Goal: Information Seeking & Learning: Learn about a topic

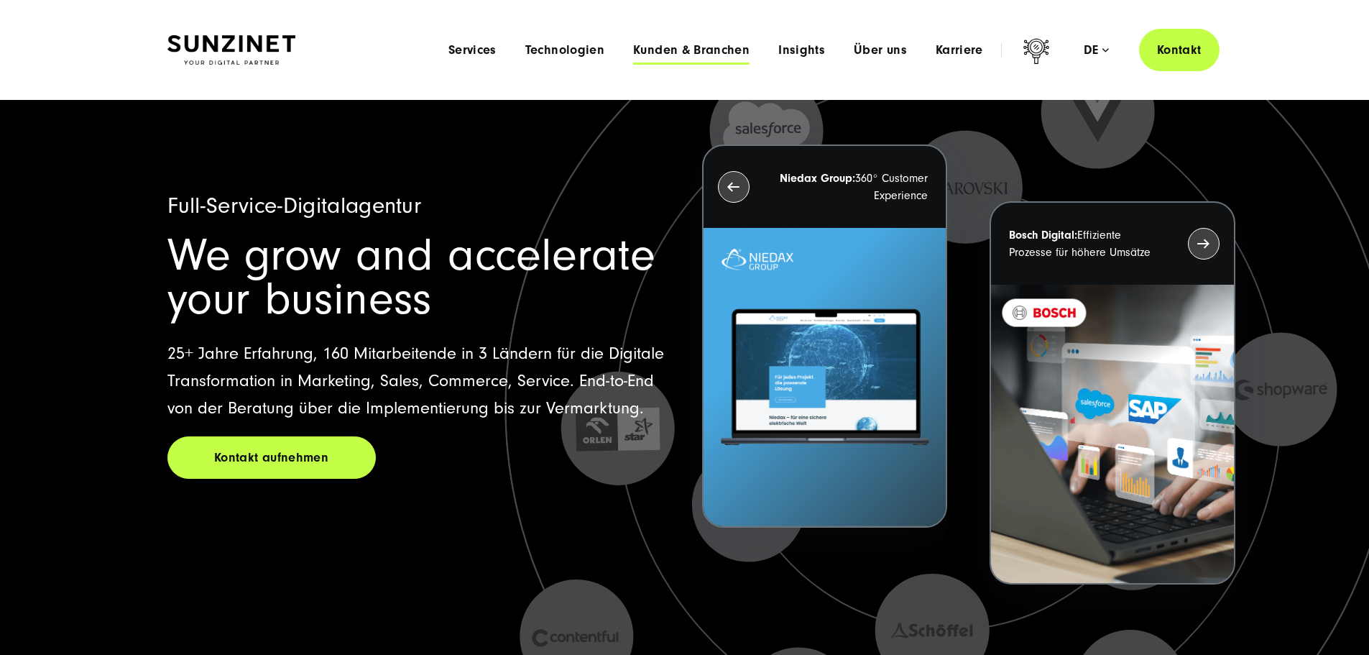
click at [693, 54] on span "Kunden & Branchen" at bounding box center [691, 50] width 116 height 14
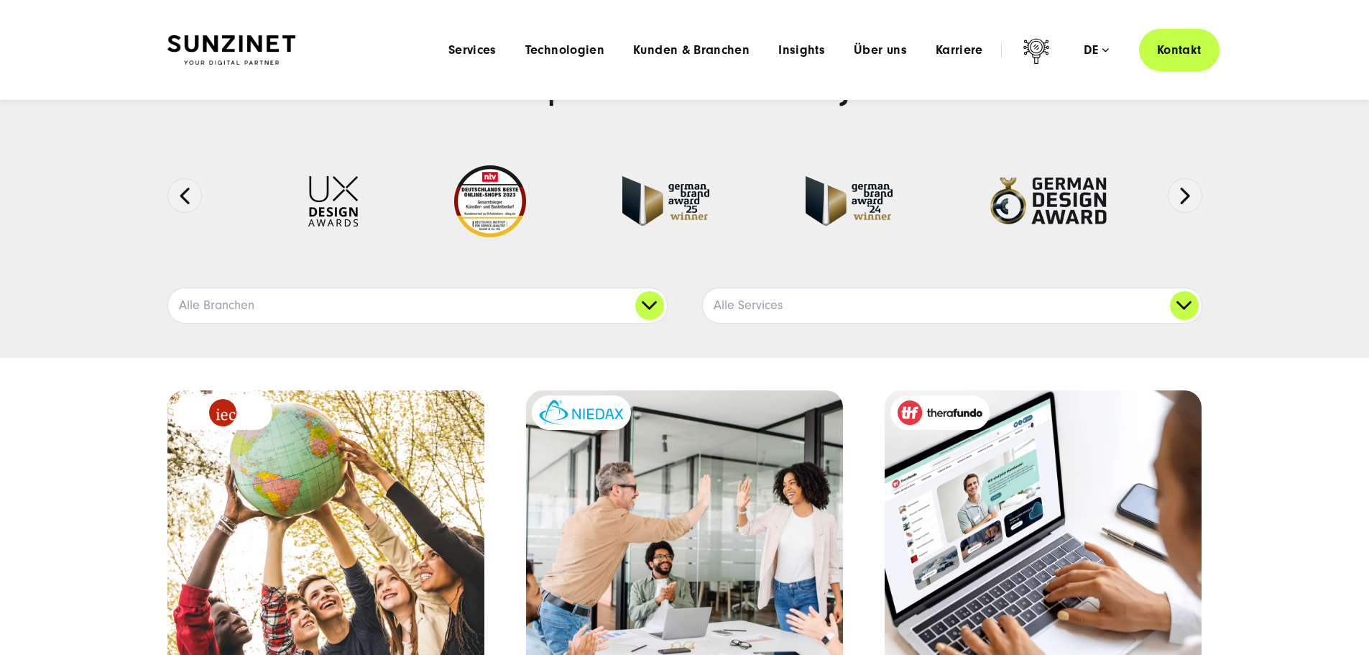
scroll to position [72, 0]
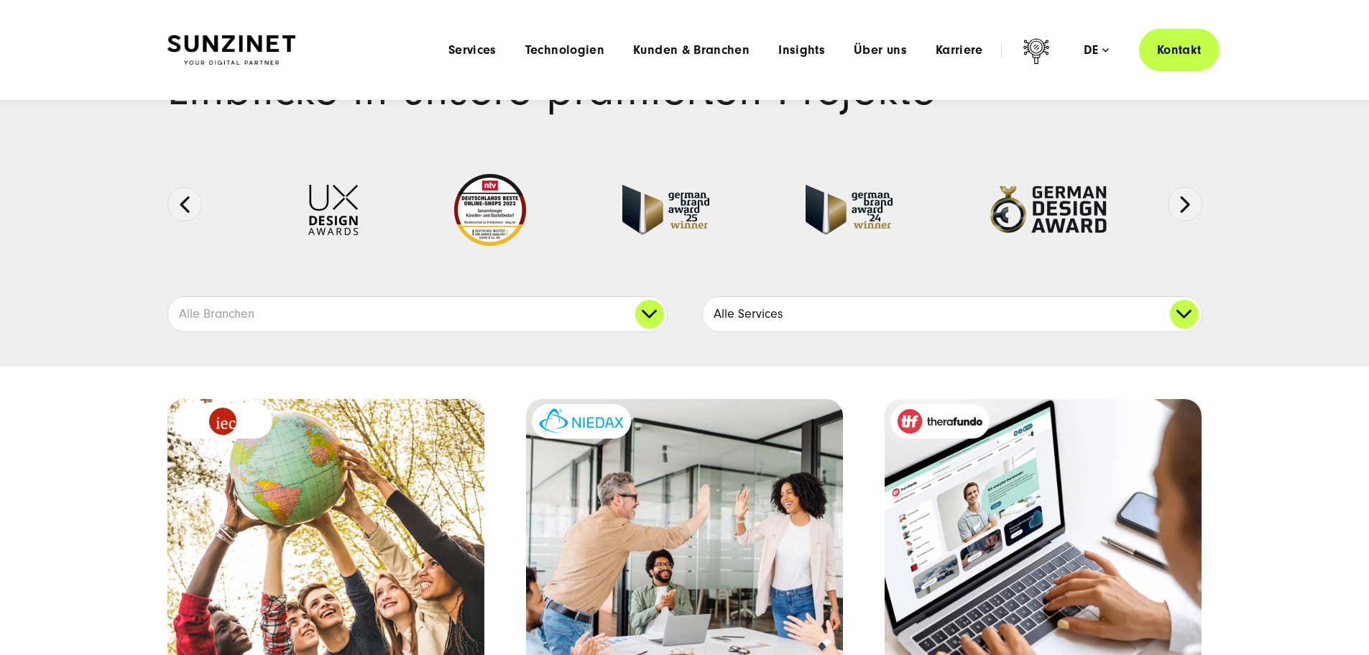
click at [1178, 331] on link "Alle Services" at bounding box center [952, 314] width 499 height 34
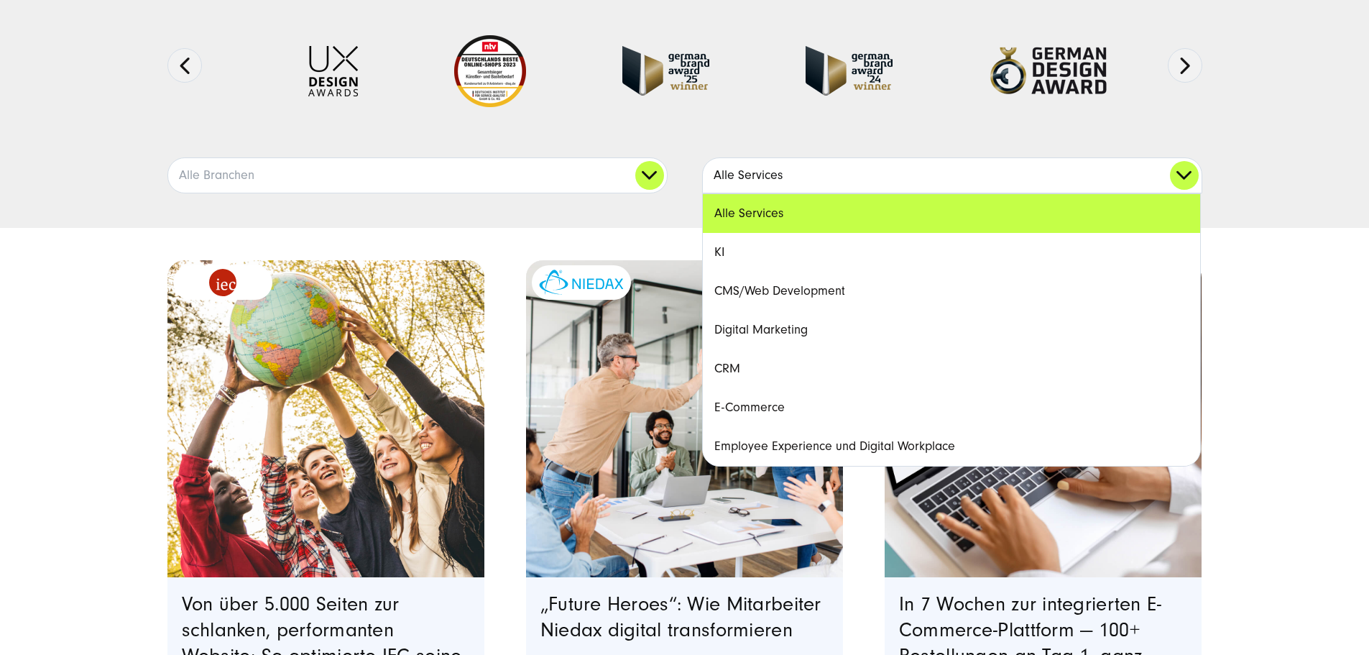
scroll to position [216, 0]
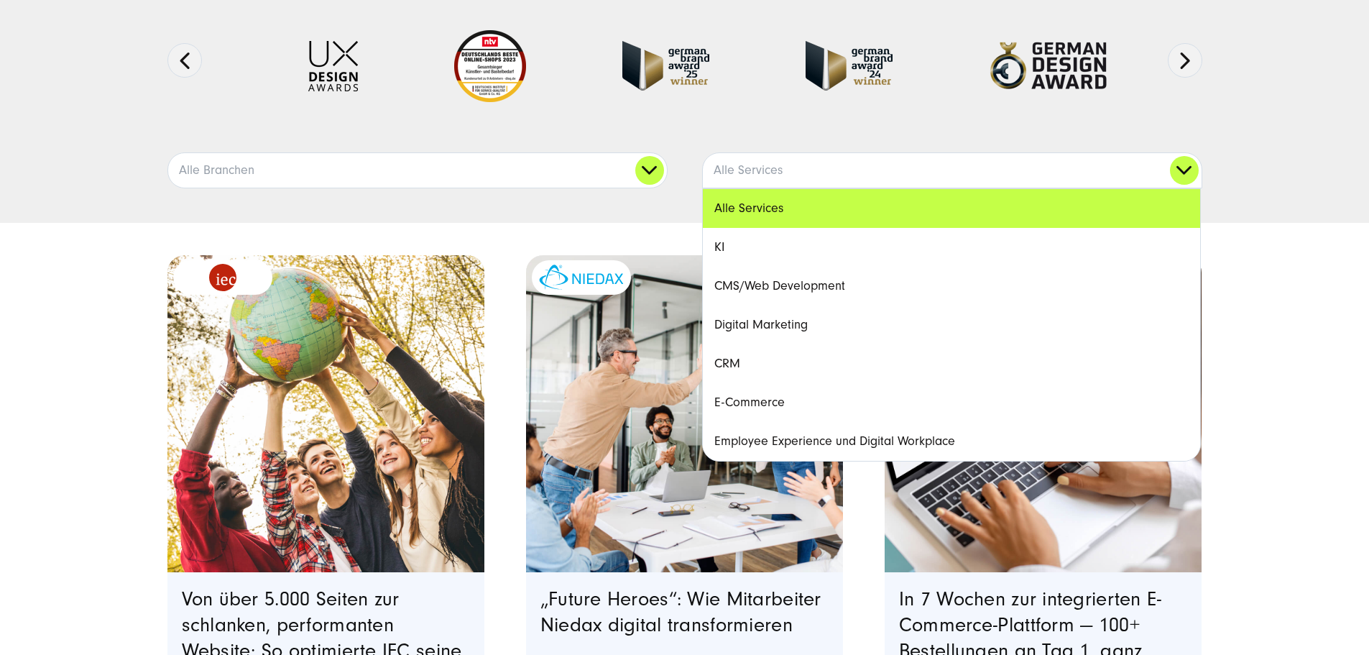
click at [780, 422] on link "E-Commerce" at bounding box center [951, 402] width 497 height 39
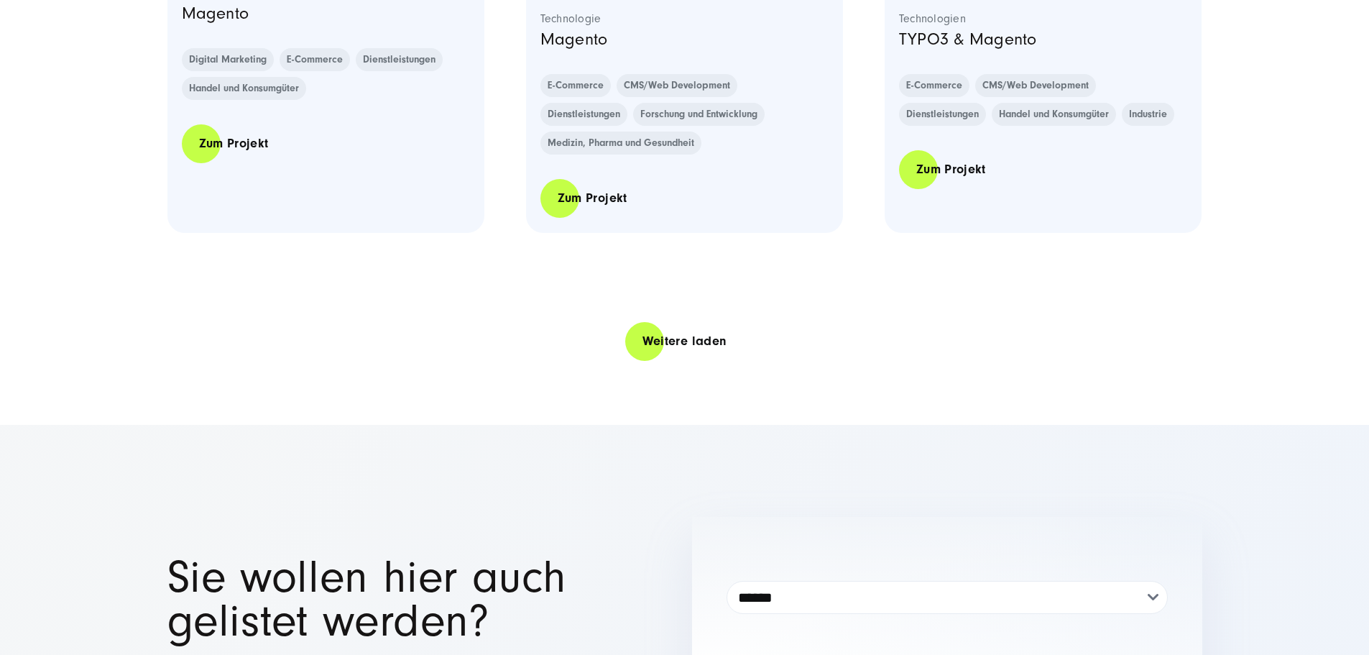
scroll to position [3162, 0]
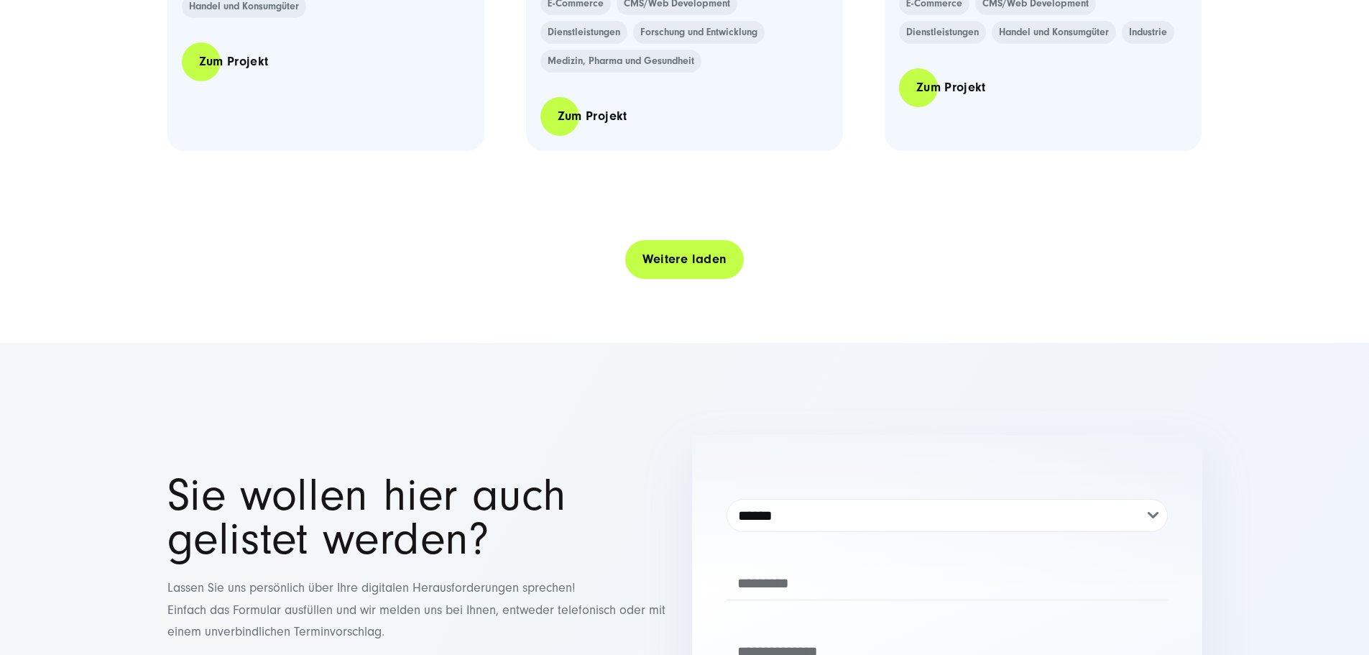
click at [691, 280] on link "Weitere laden" at bounding box center [684, 259] width 119 height 41
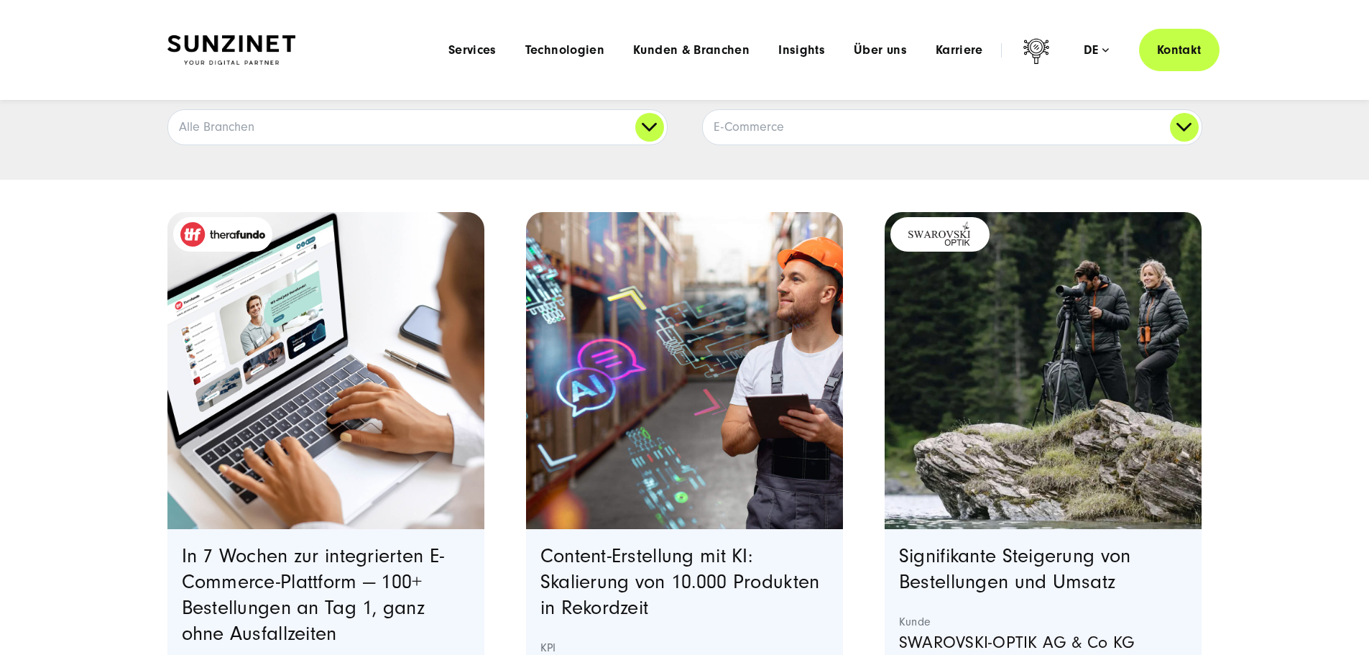
scroll to position [144, 0]
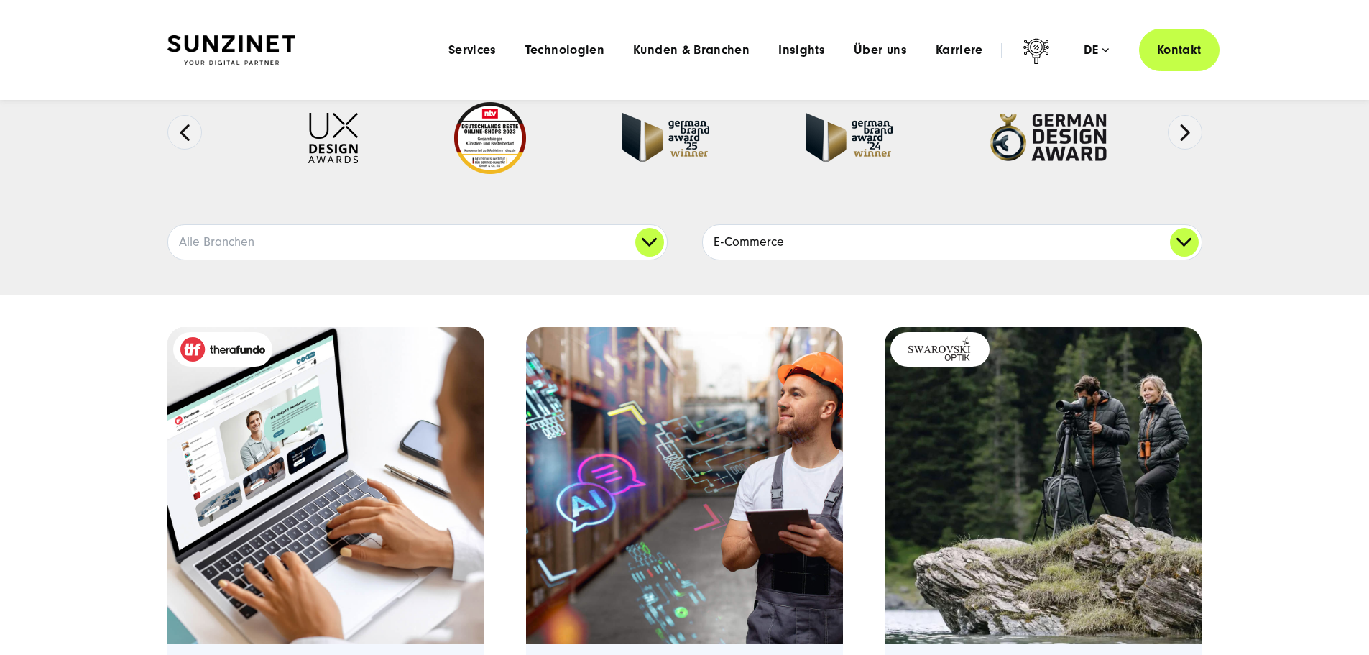
click at [746, 259] on link "E-Commerce" at bounding box center [952, 242] width 499 height 34
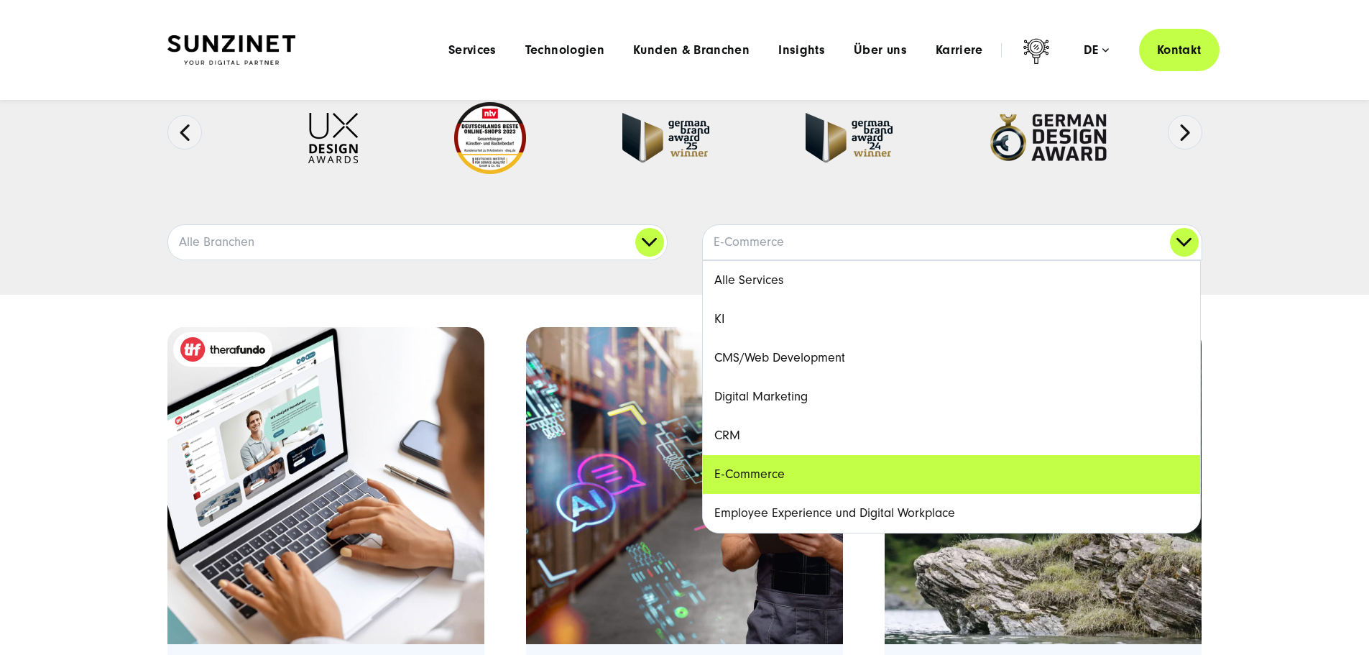
click at [952, 416] on link "Digital Marketing" at bounding box center [951, 396] width 497 height 39
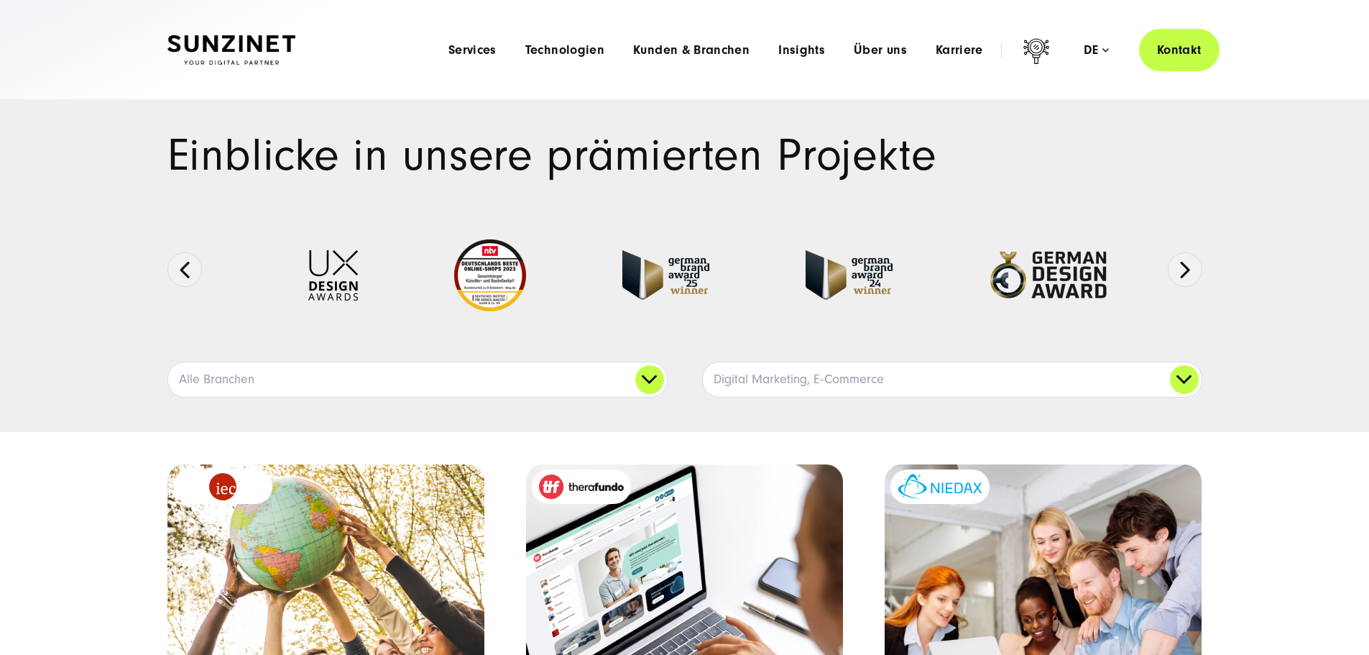
scroll to position [0, 0]
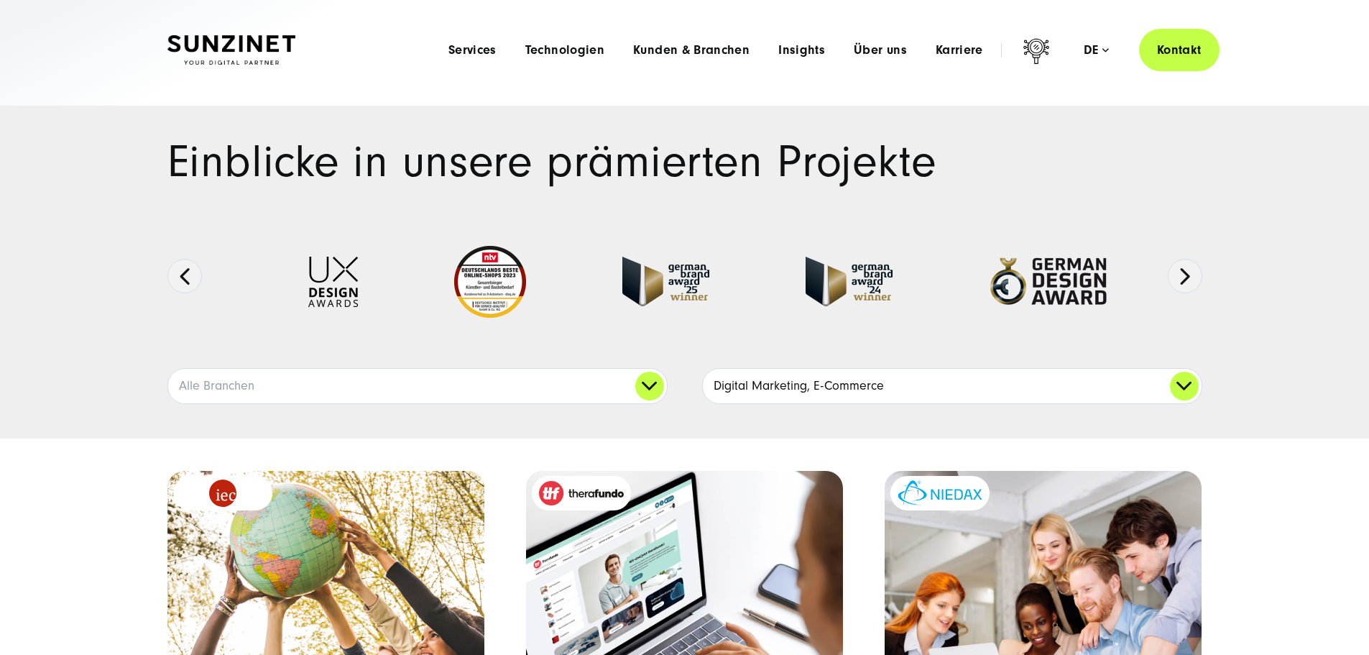
click at [1187, 403] on link "Digital Marketing, E-Commerce" at bounding box center [952, 386] width 499 height 34
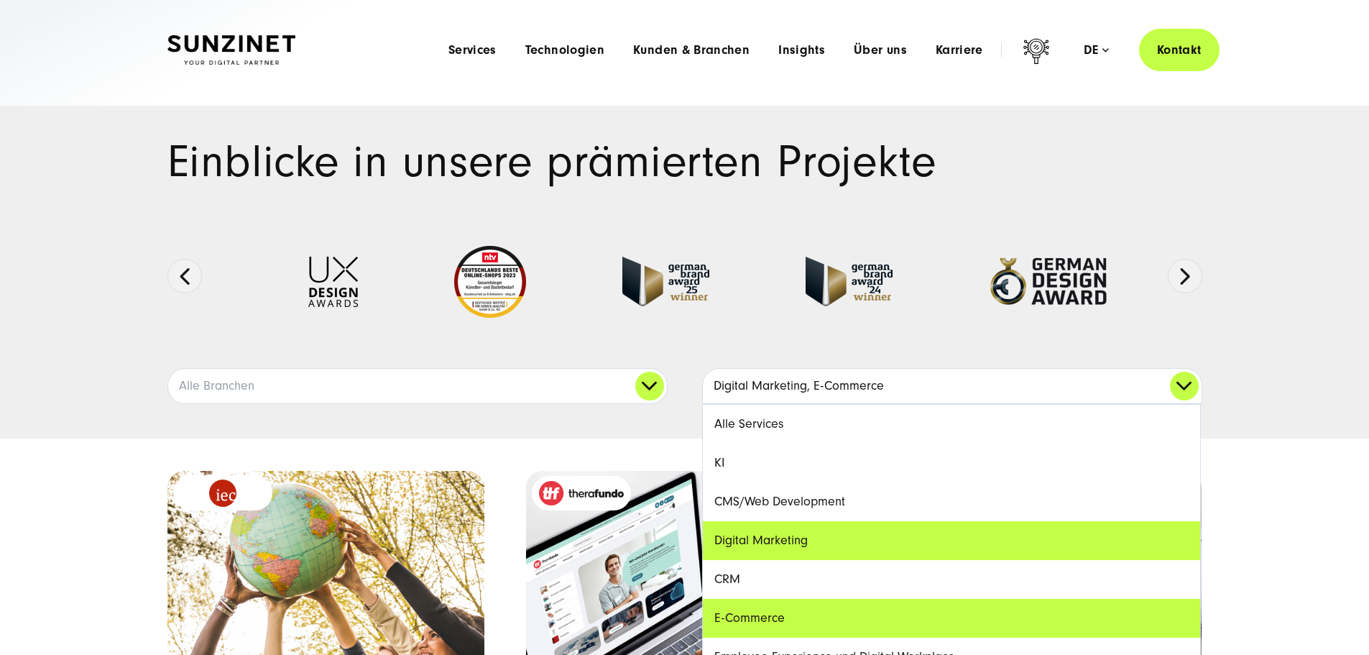
click at [1184, 403] on link "Digital Marketing, E-Commerce" at bounding box center [952, 386] width 499 height 34
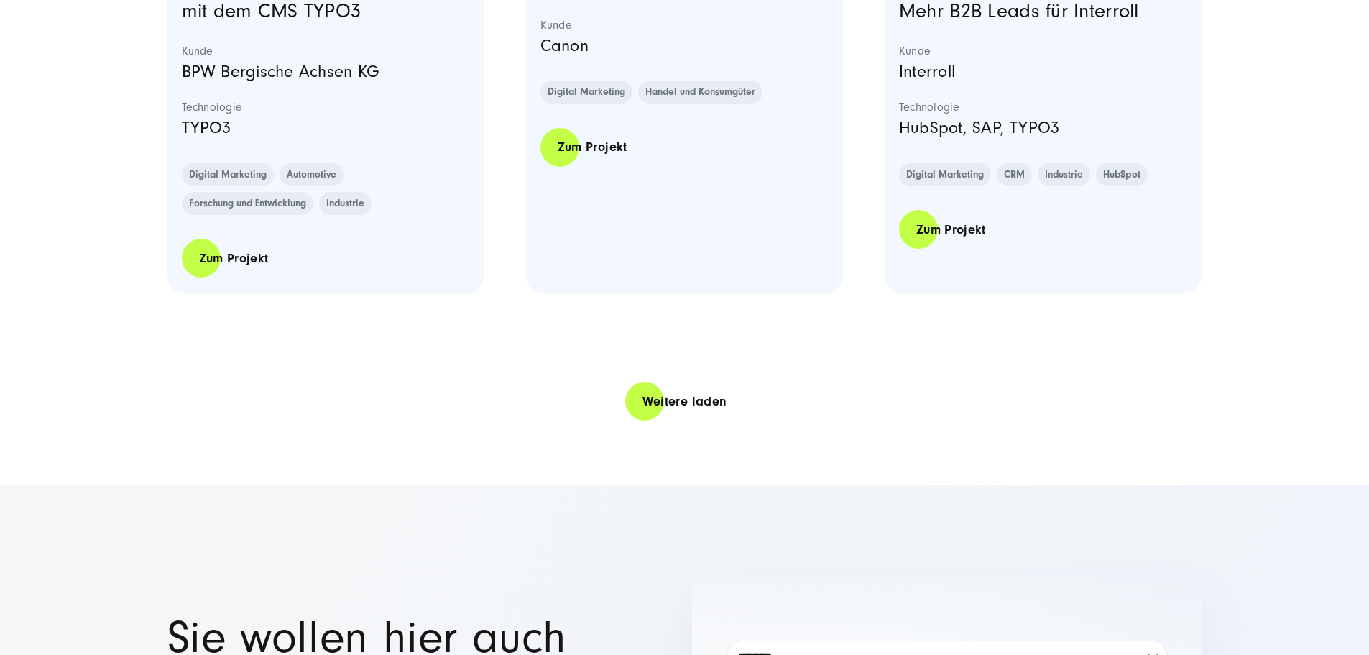
scroll to position [3018, 0]
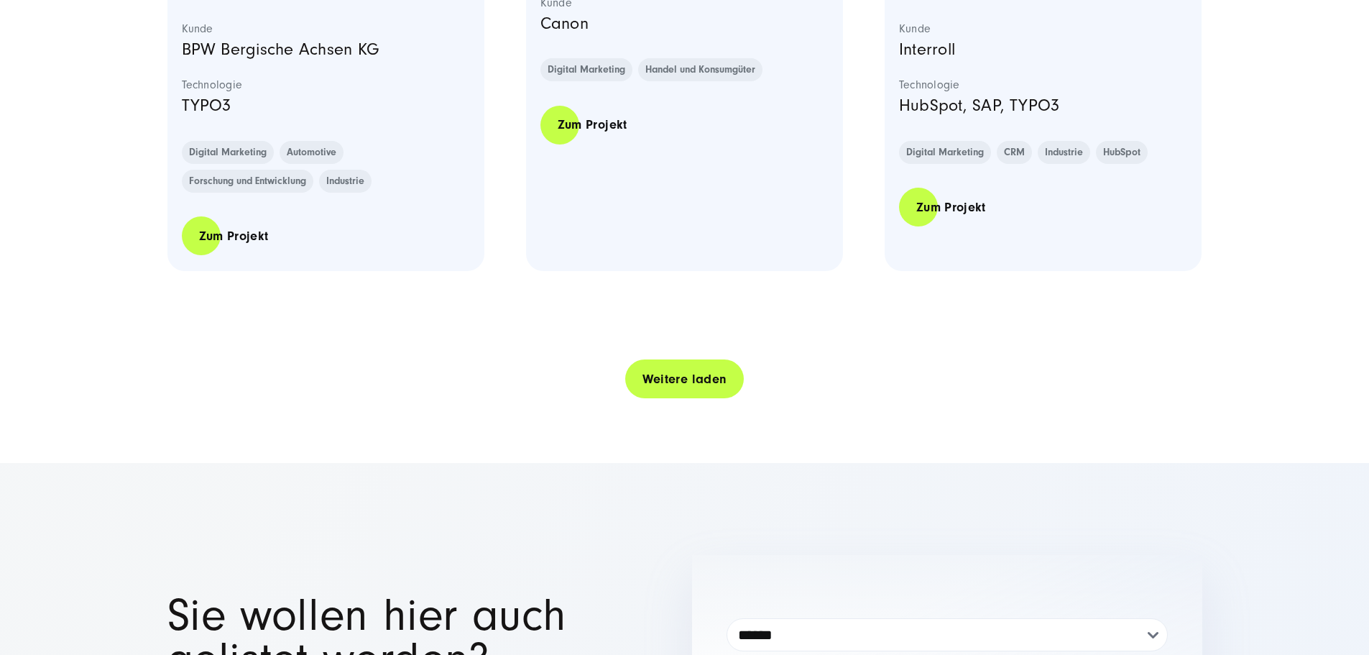
click at [714, 400] on link "Weitere laden" at bounding box center [684, 379] width 119 height 41
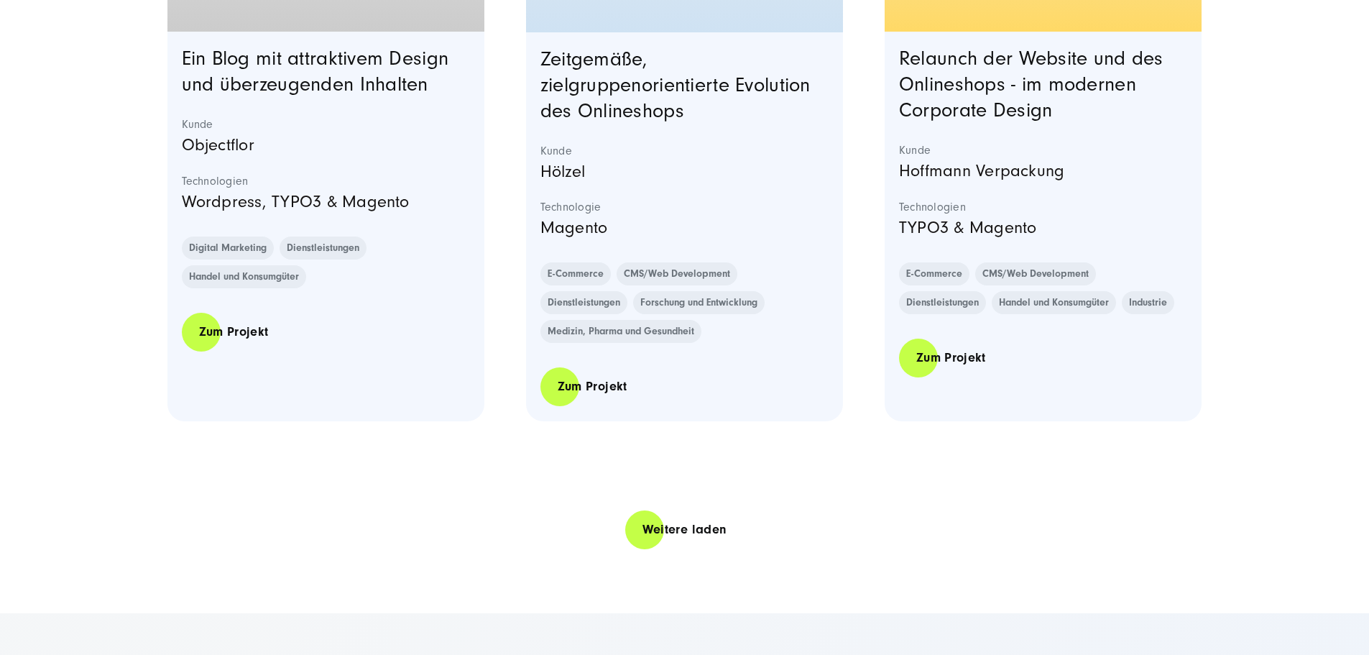
scroll to position [5821, 0]
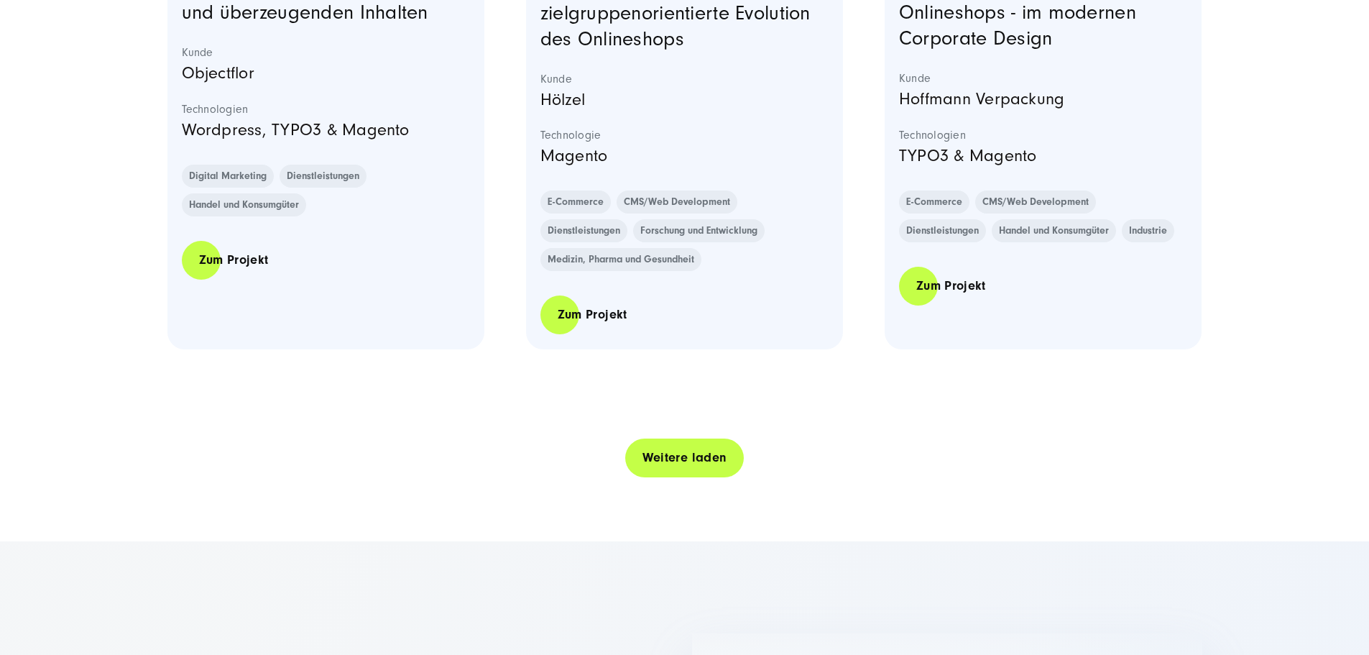
click at [696, 478] on link "Weitere laden" at bounding box center [684, 457] width 119 height 41
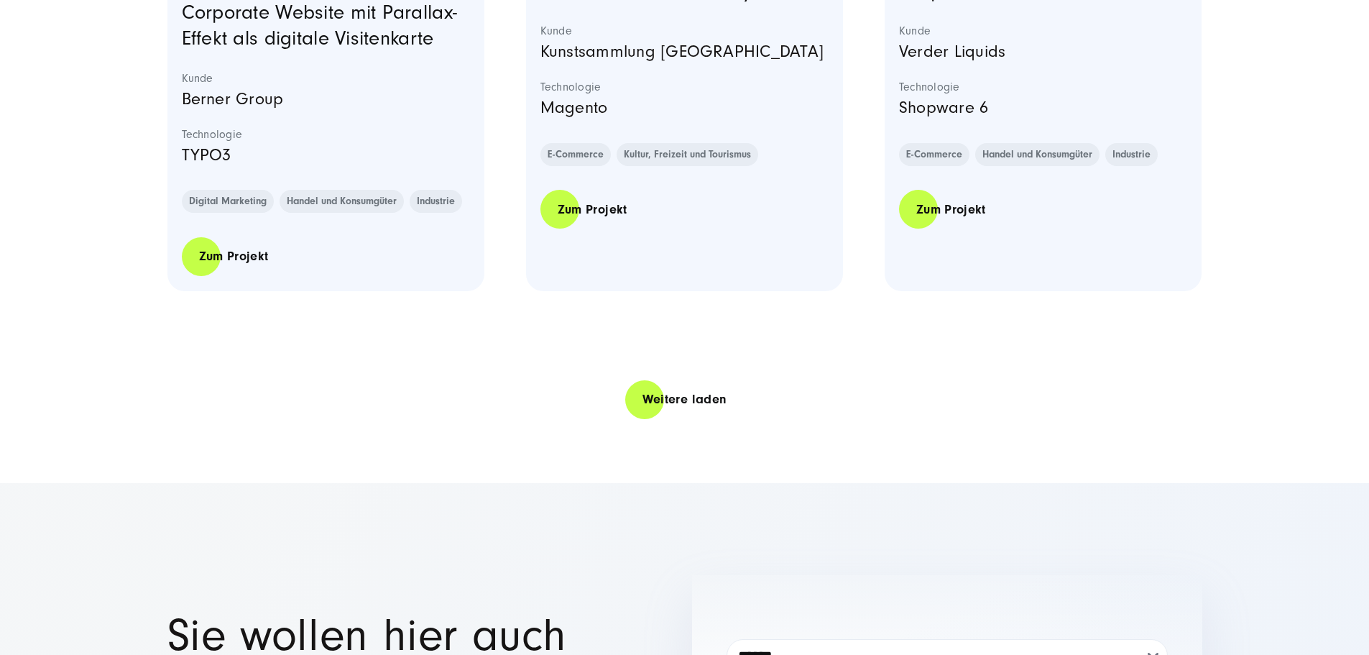
scroll to position [8768, 0]
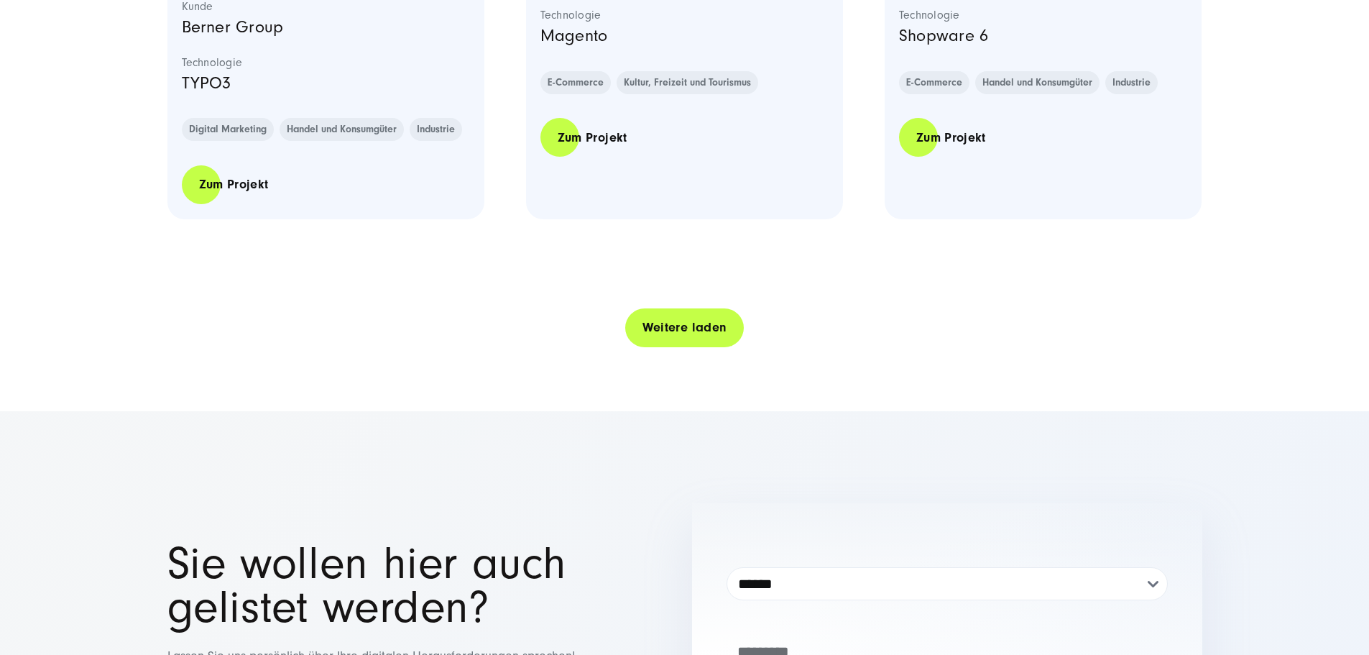
click at [728, 348] on link "Weitere laden" at bounding box center [684, 327] width 119 height 41
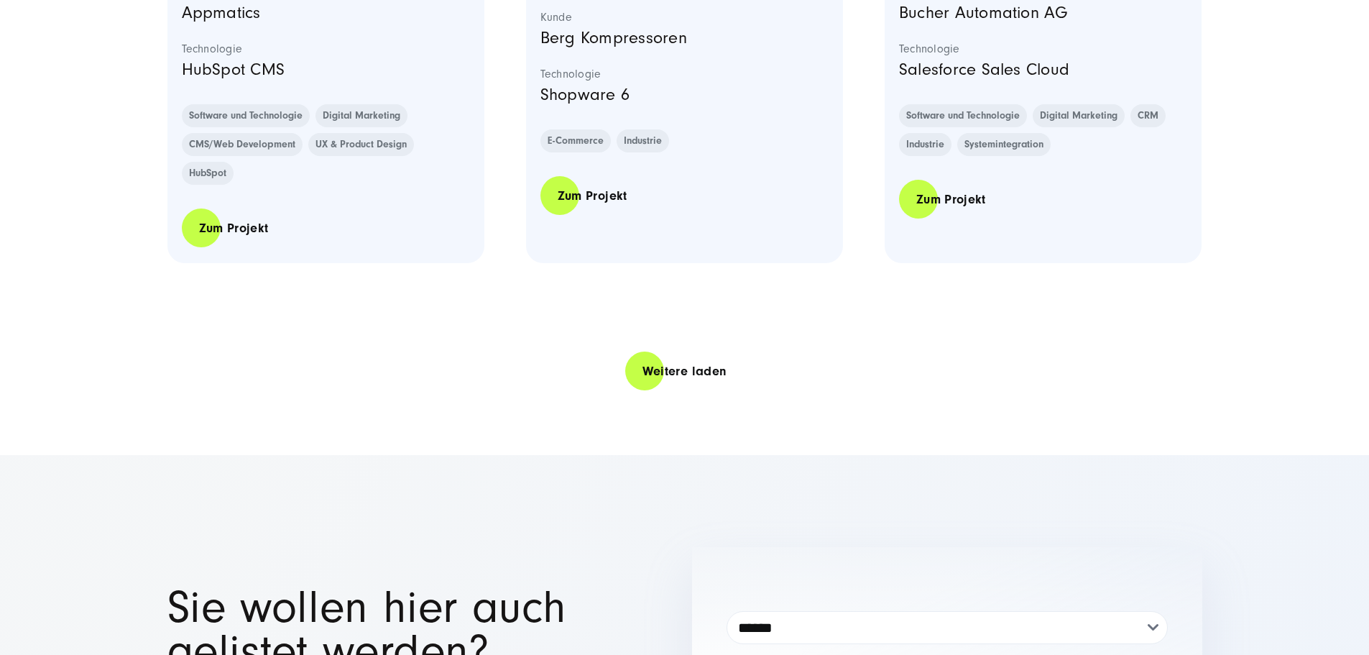
scroll to position [11642, 0]
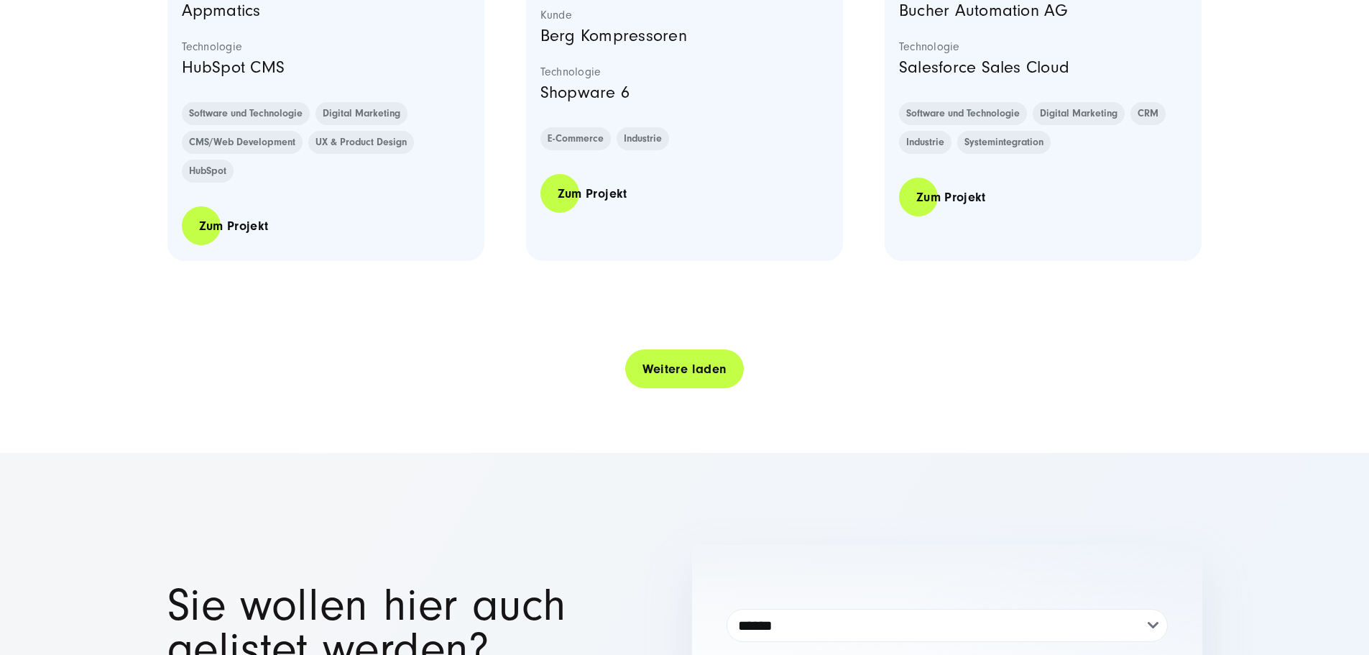
click at [665, 390] on link "Weitere laden" at bounding box center [684, 369] width 119 height 41
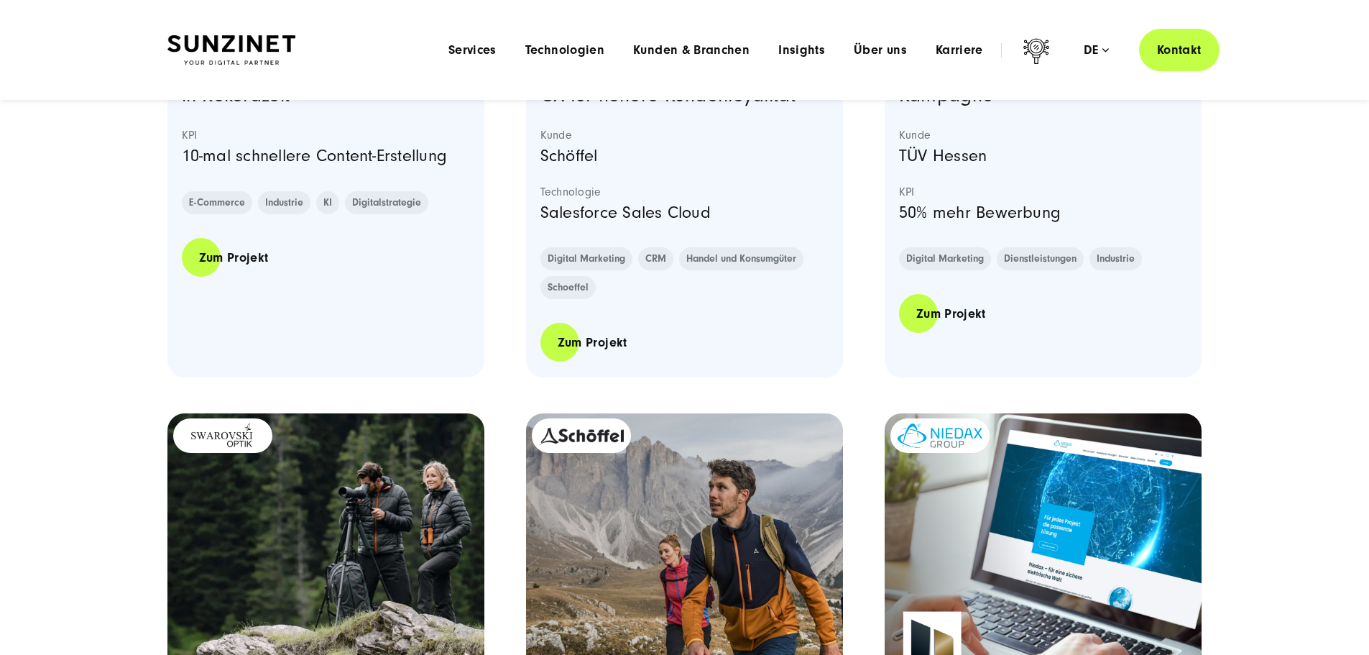
scroll to position [0, 0]
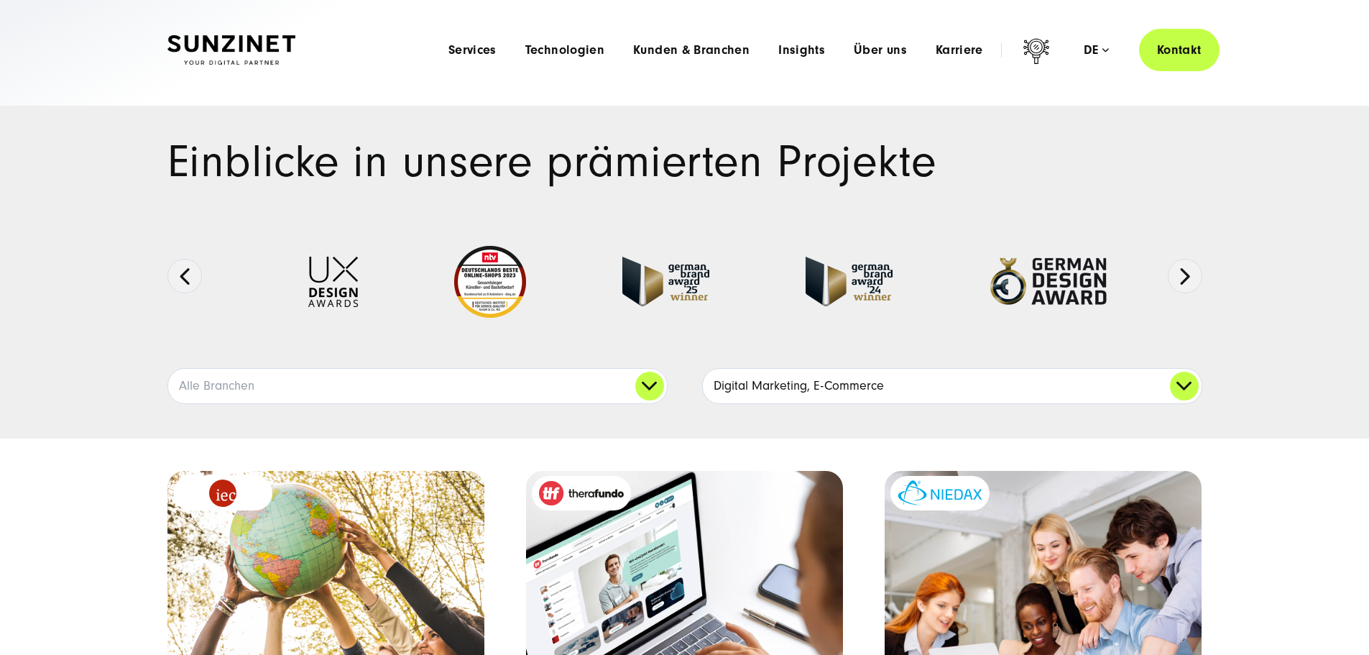
click at [796, 403] on link "Digital Marketing, E-Commerce" at bounding box center [952, 386] width 499 height 34
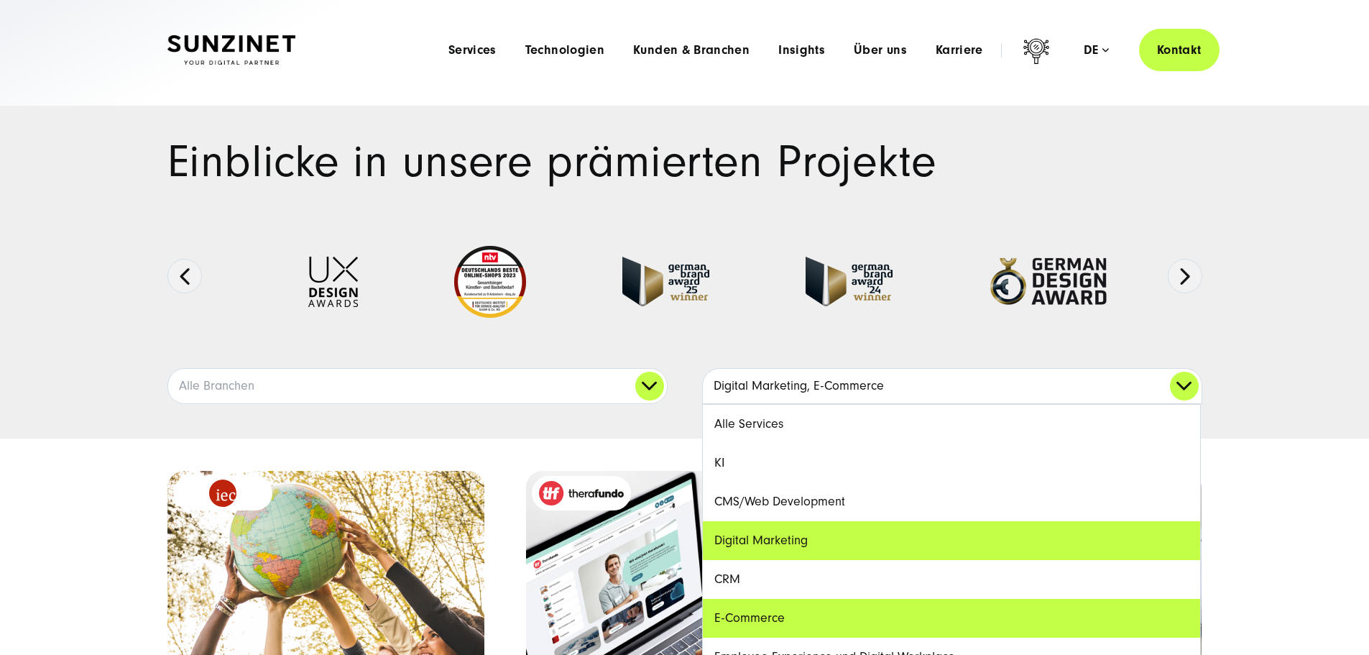
scroll to position [72, 0]
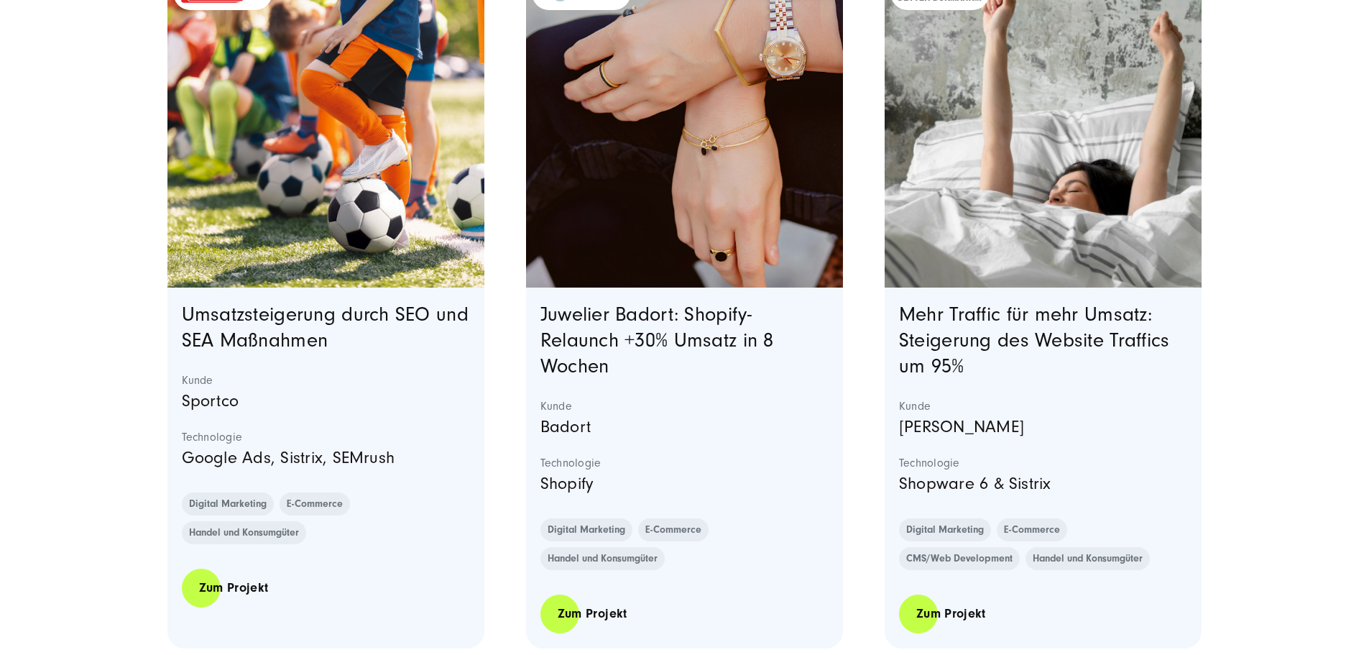
scroll to position [3378, 0]
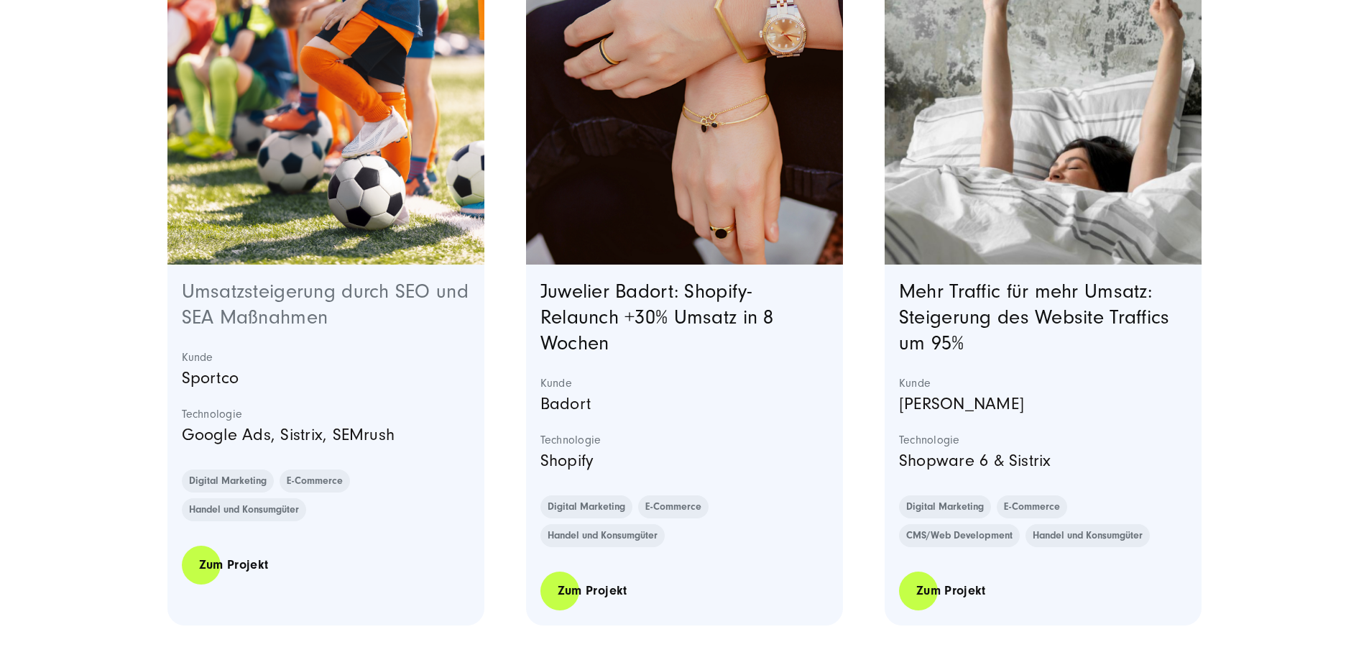
click at [410, 328] on link "Umsatzsteigerung durch SEO und SEA Maßnahmen" at bounding box center [325, 304] width 287 height 48
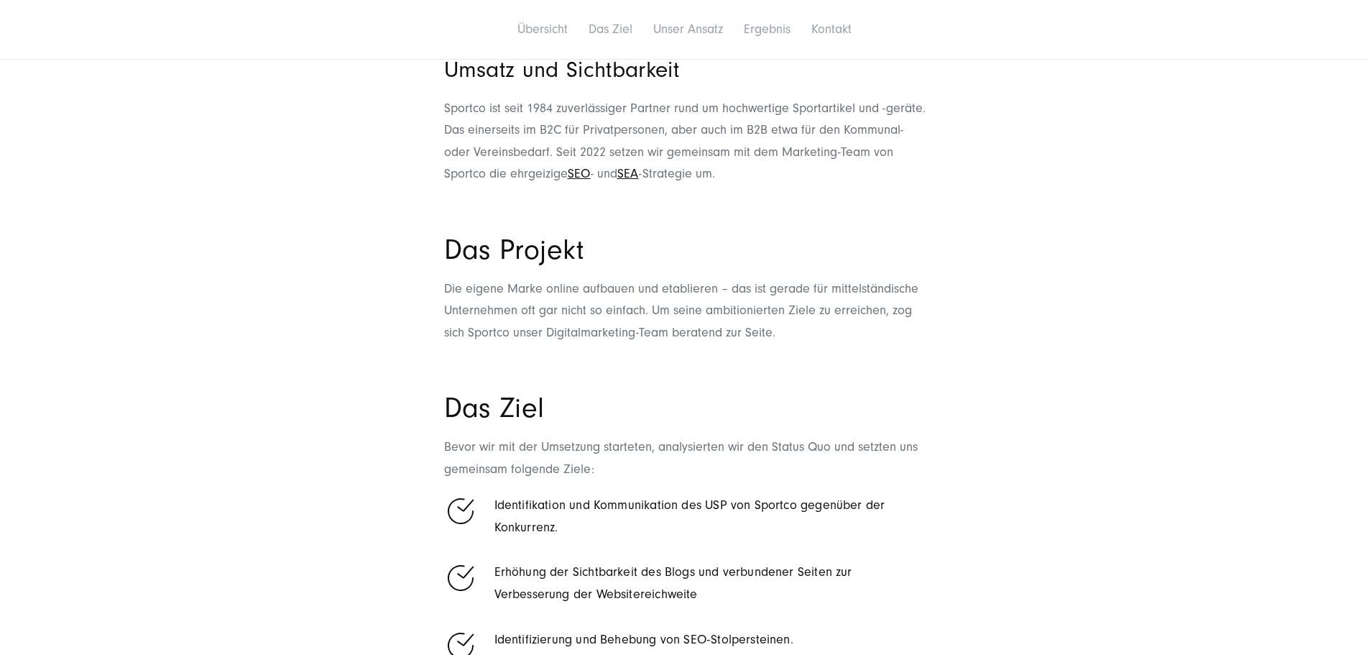
scroll to position [1437, 0]
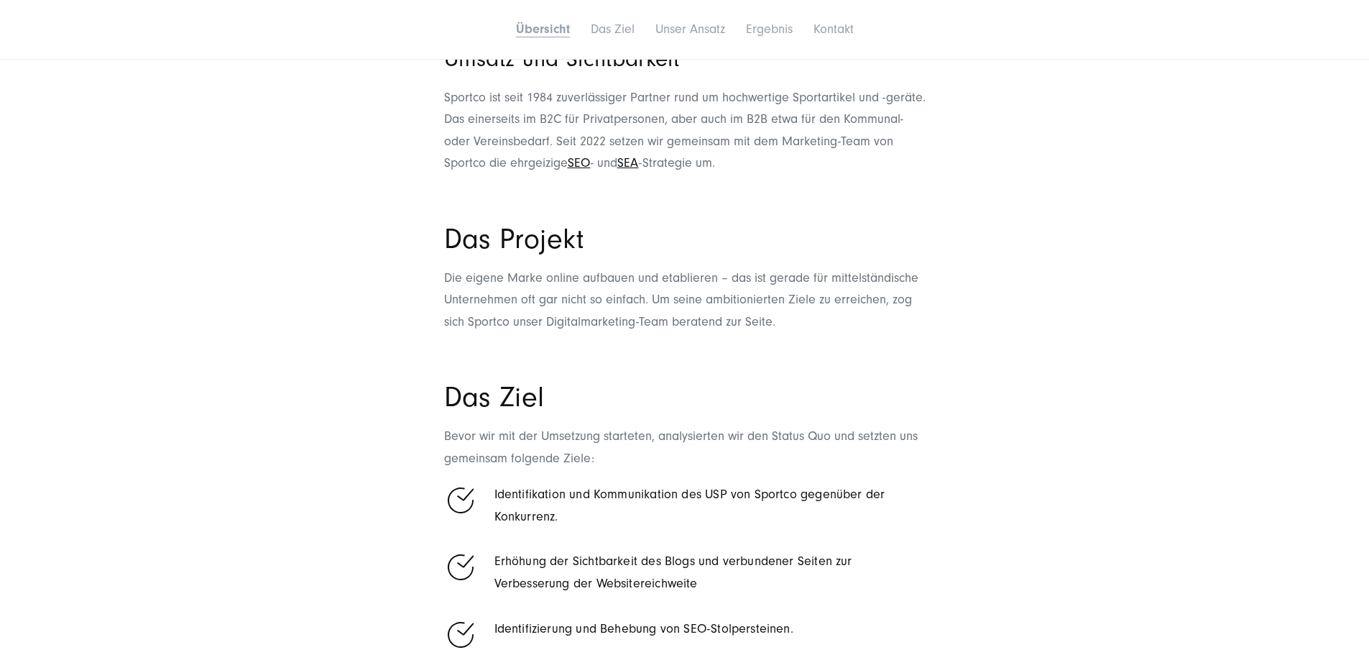
click at [361, 369] on section "Das Projekt Die eigene Marke online aufbauen und etablieren – das ist gerade fü…" at bounding box center [684, 298] width 1369 height 144
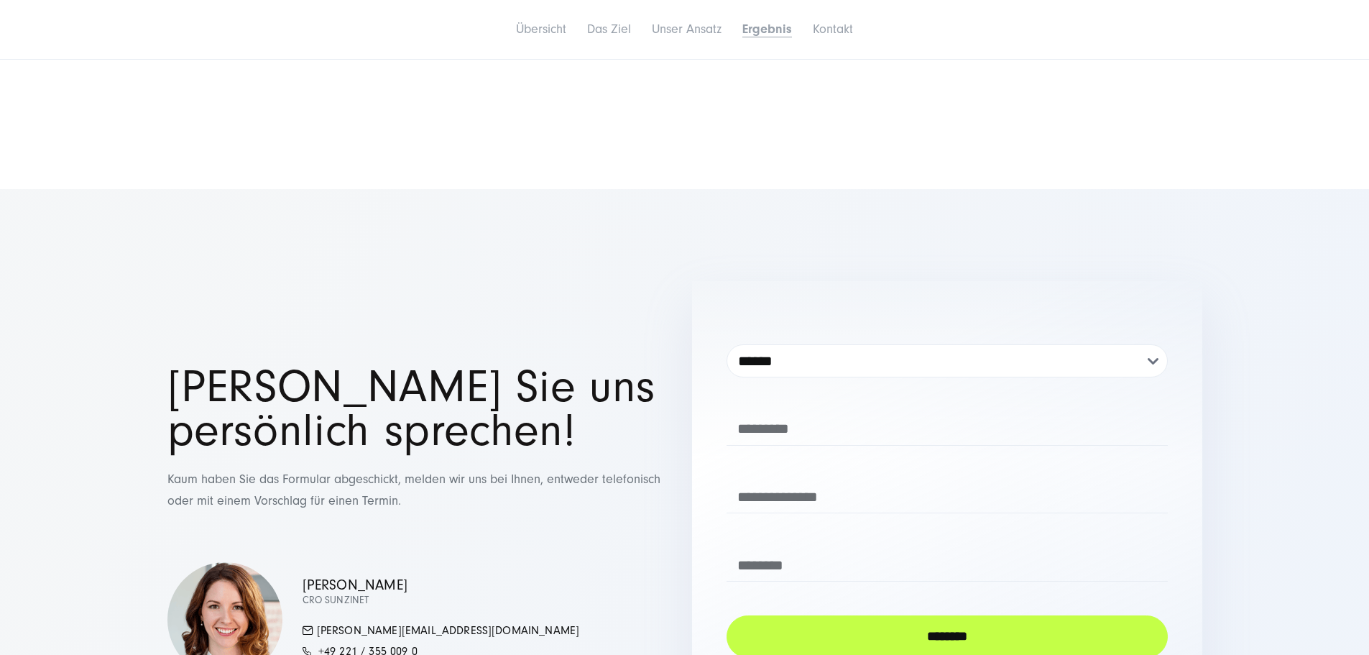
scroll to position [3737, 0]
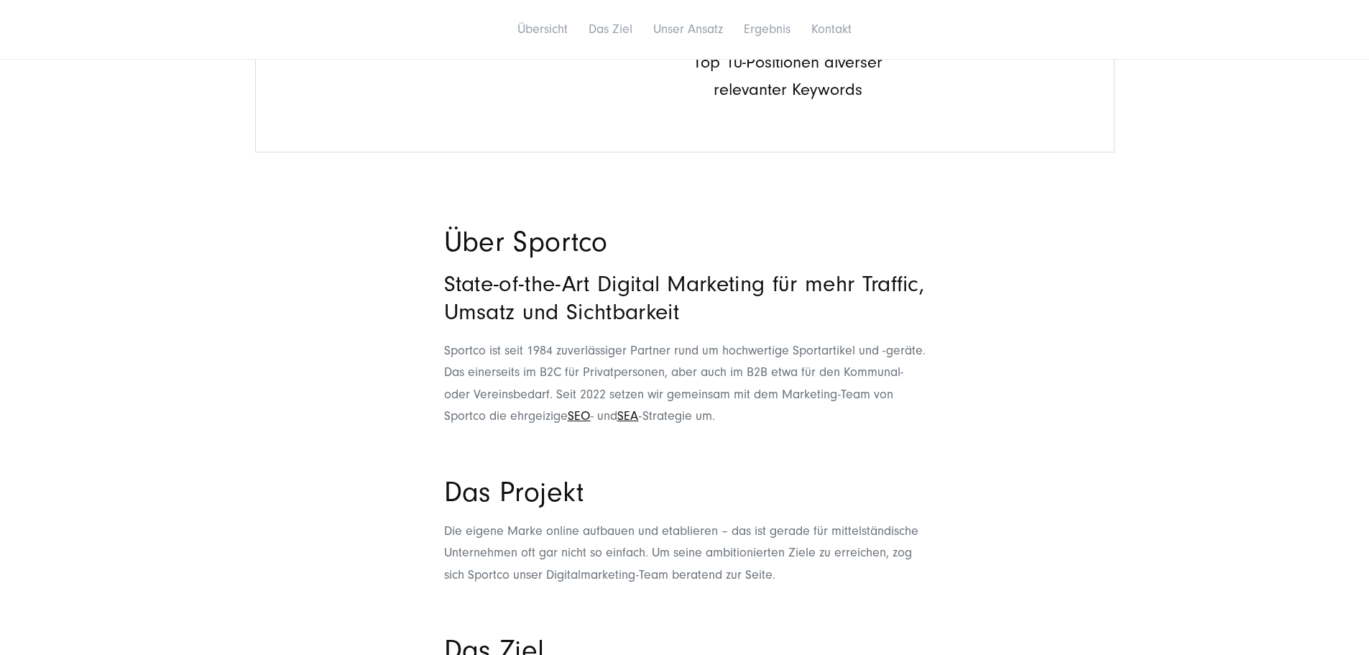
scroll to position [1222, 0]
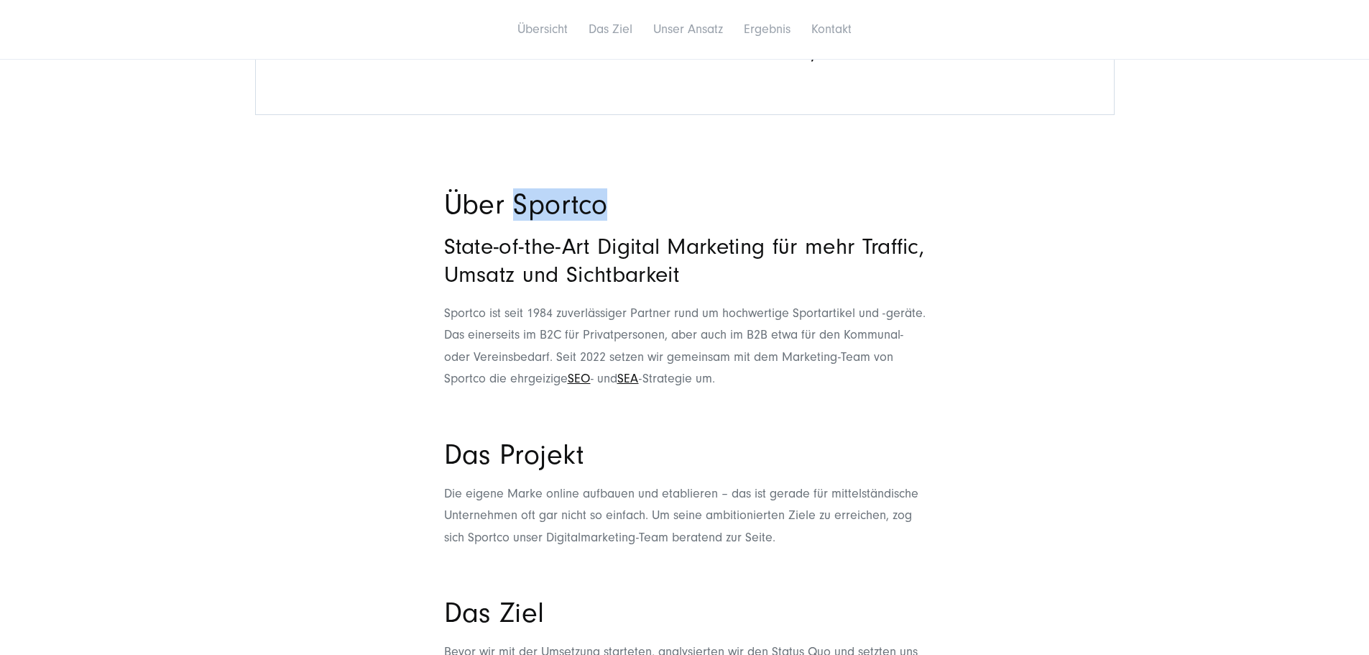
drag, startPoint x: 546, startPoint y: 270, endPoint x: 691, endPoint y: 272, distance: 144.5
click at [691, 218] on h2 "Über Sportco" at bounding box center [685, 204] width 482 height 27
copy span "Sportco"
drag, startPoint x: 286, startPoint y: 421, endPoint x: 279, endPoint y: 425, distance: 8.0
click at [286, 421] on section "Über Sportco State-of-the-Art Digital Marketing für mehr Traffic, Umsatz und Si…" at bounding box center [684, 308] width 1369 height 235
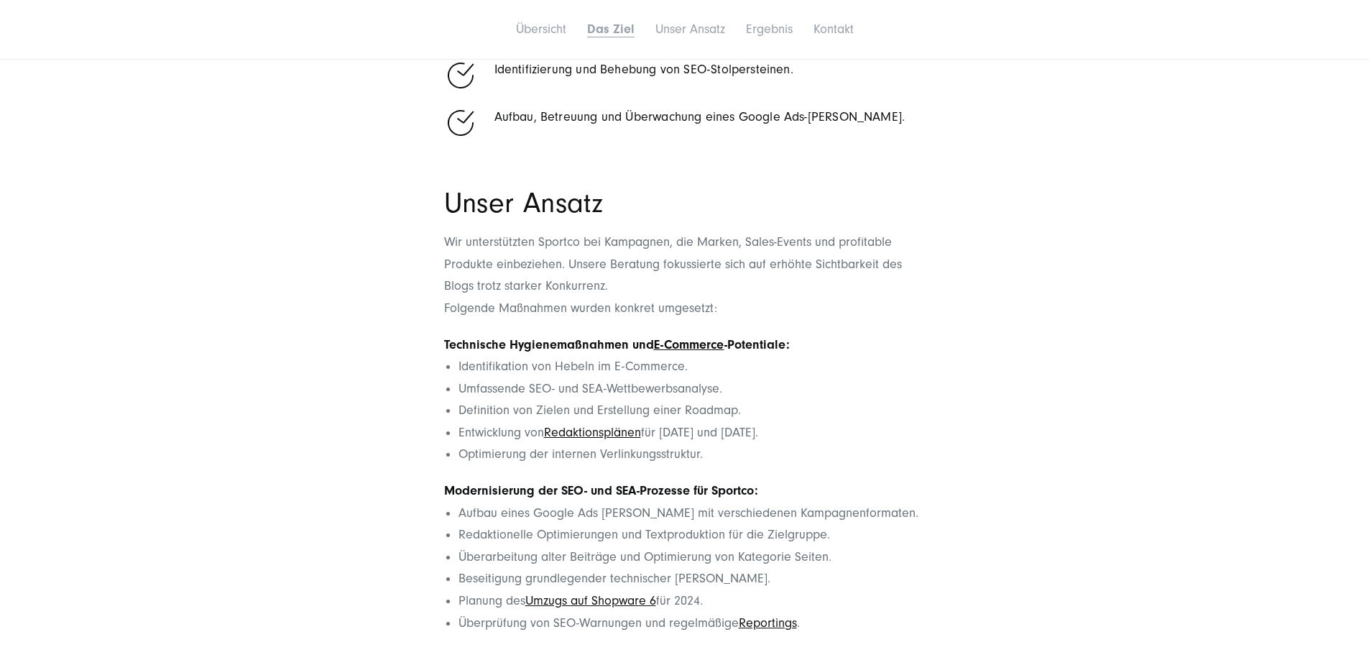
scroll to position [2012, 0]
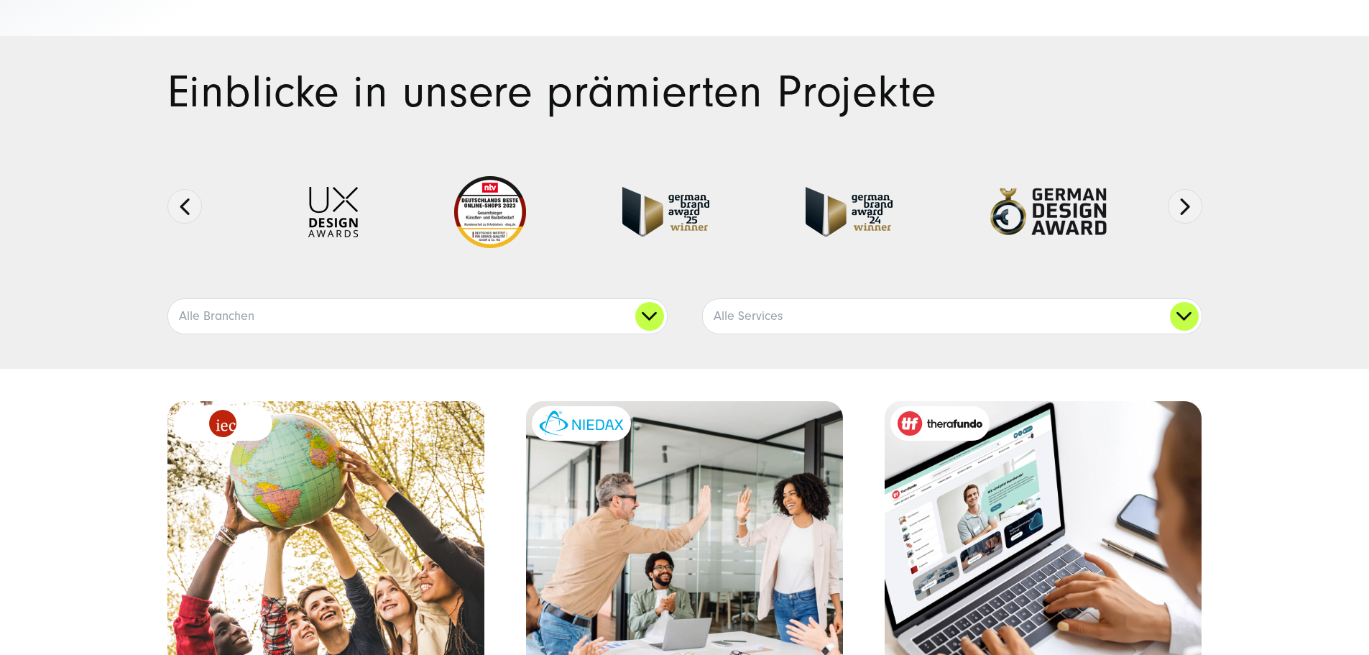
scroll to position [287, 0]
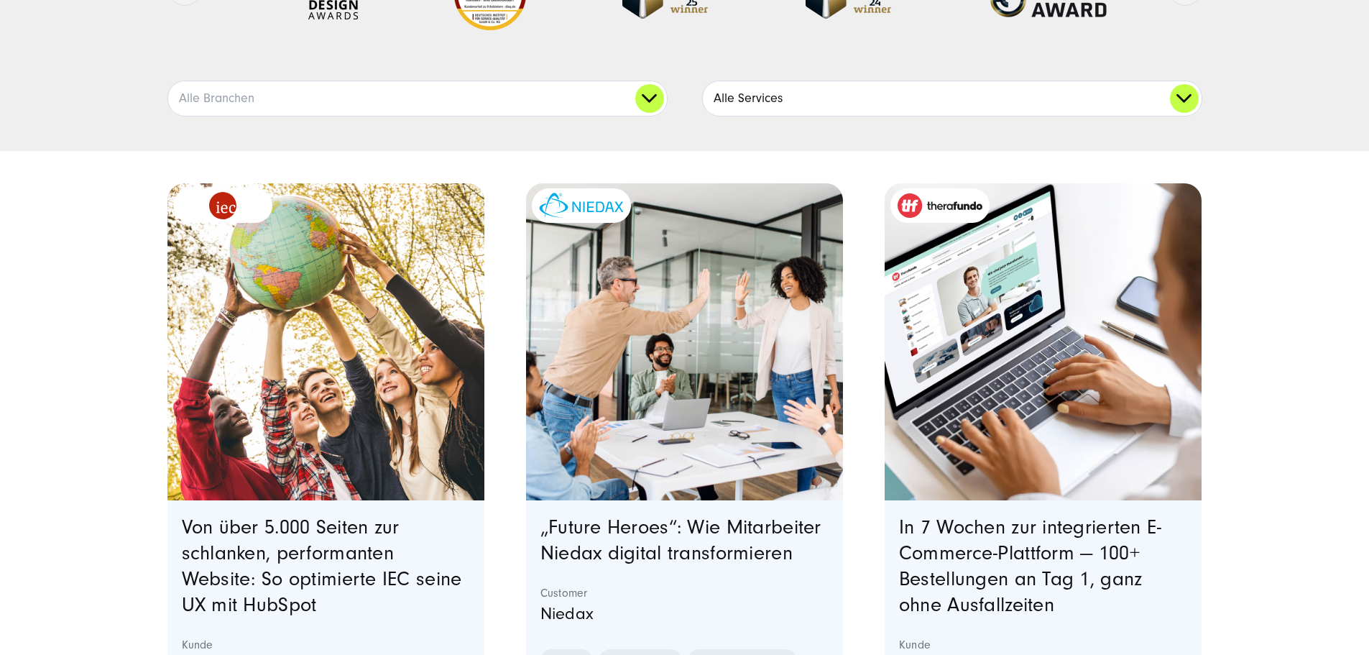
click at [837, 116] on link "Alle Services" at bounding box center [952, 98] width 499 height 34
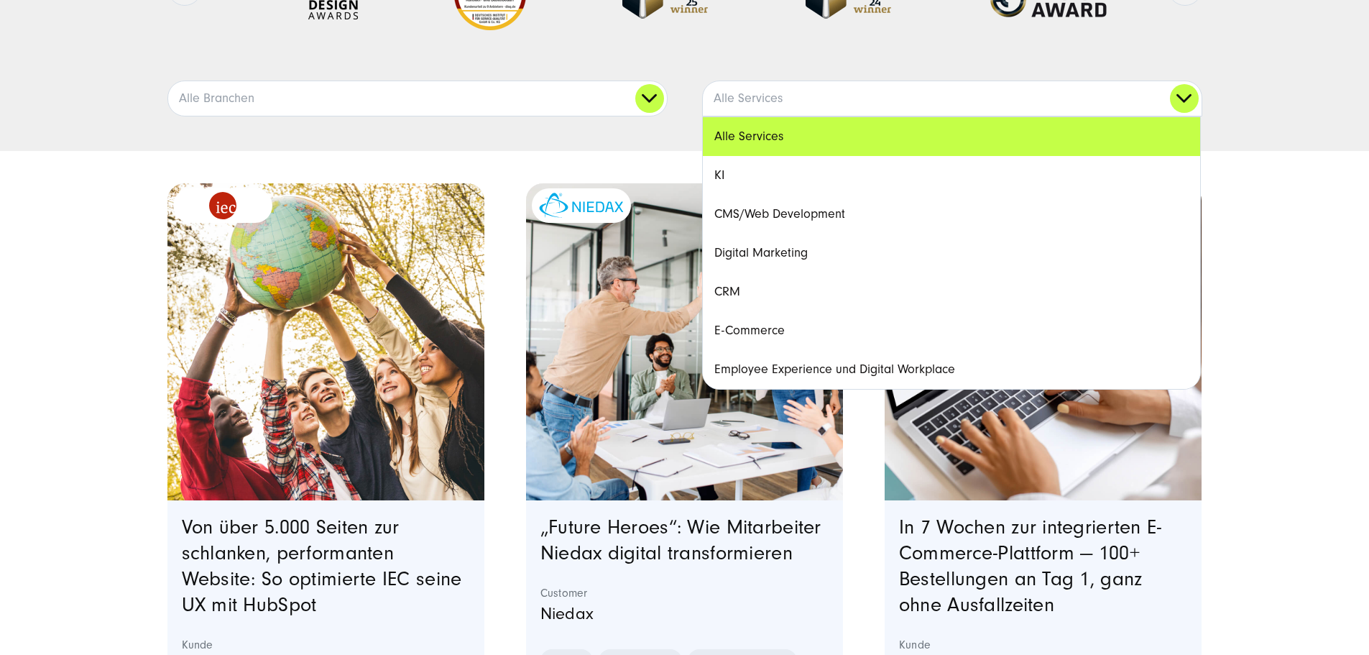
click at [786, 350] on link "E-Commerce" at bounding box center [951, 330] width 497 height 39
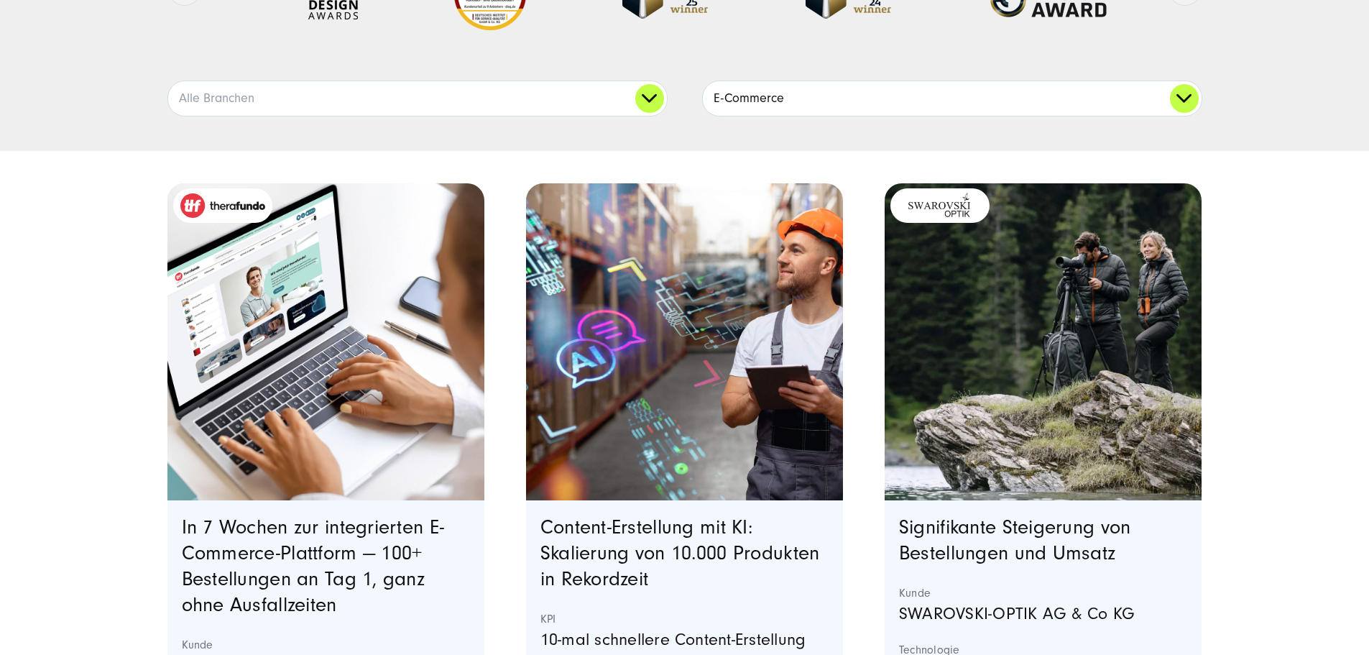
click at [852, 116] on link "E-Commerce" at bounding box center [952, 98] width 499 height 34
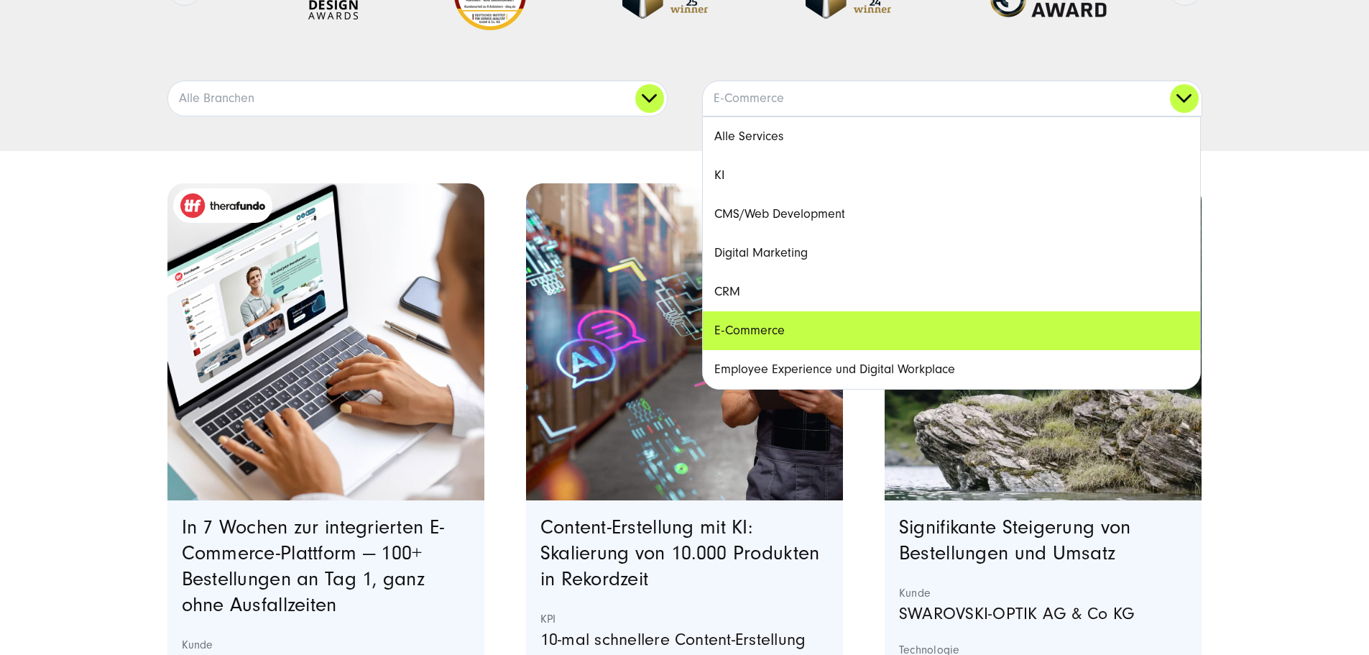
click at [833, 272] on link "Digital Marketing" at bounding box center [951, 253] width 497 height 39
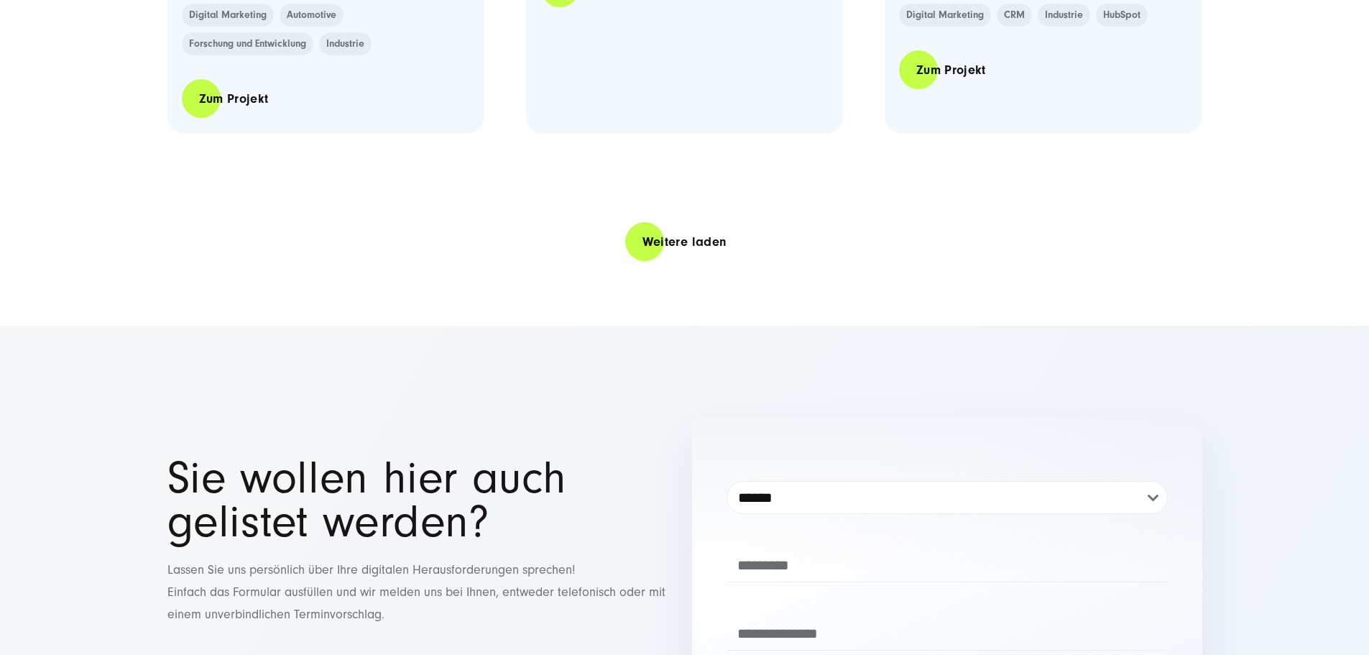
scroll to position [3162, 0]
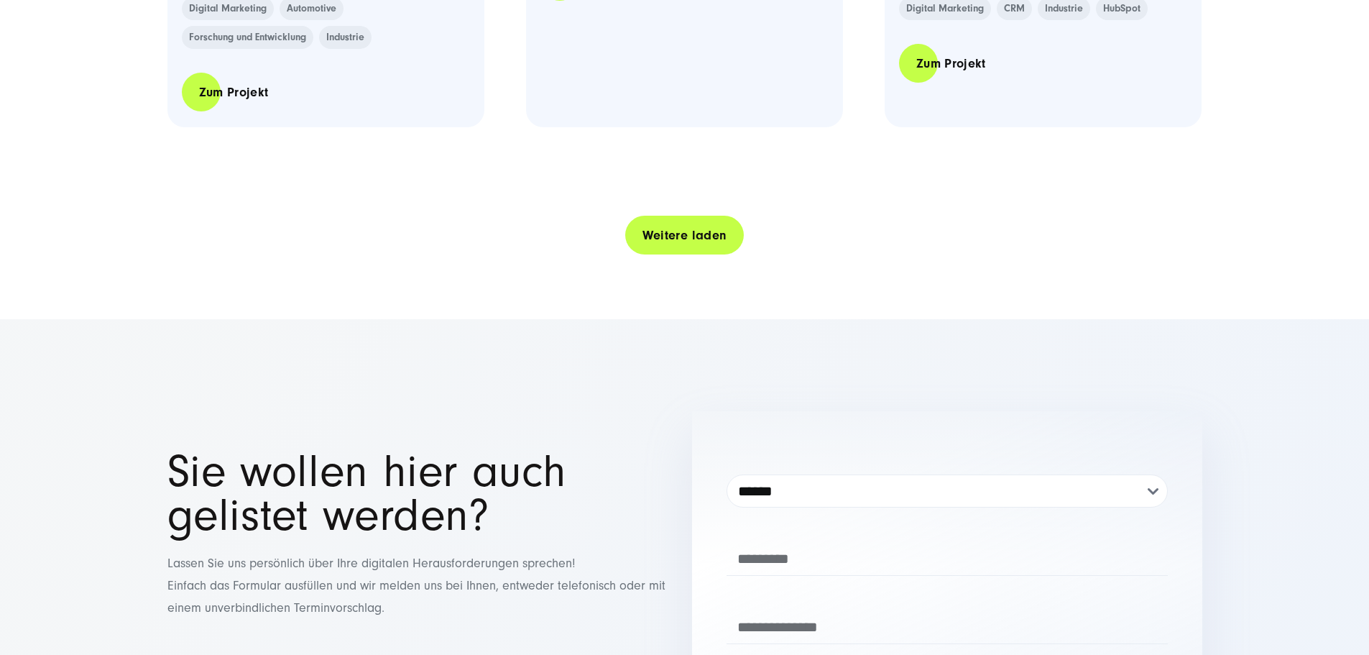
click at [664, 256] on link "Weitere laden" at bounding box center [684, 235] width 119 height 41
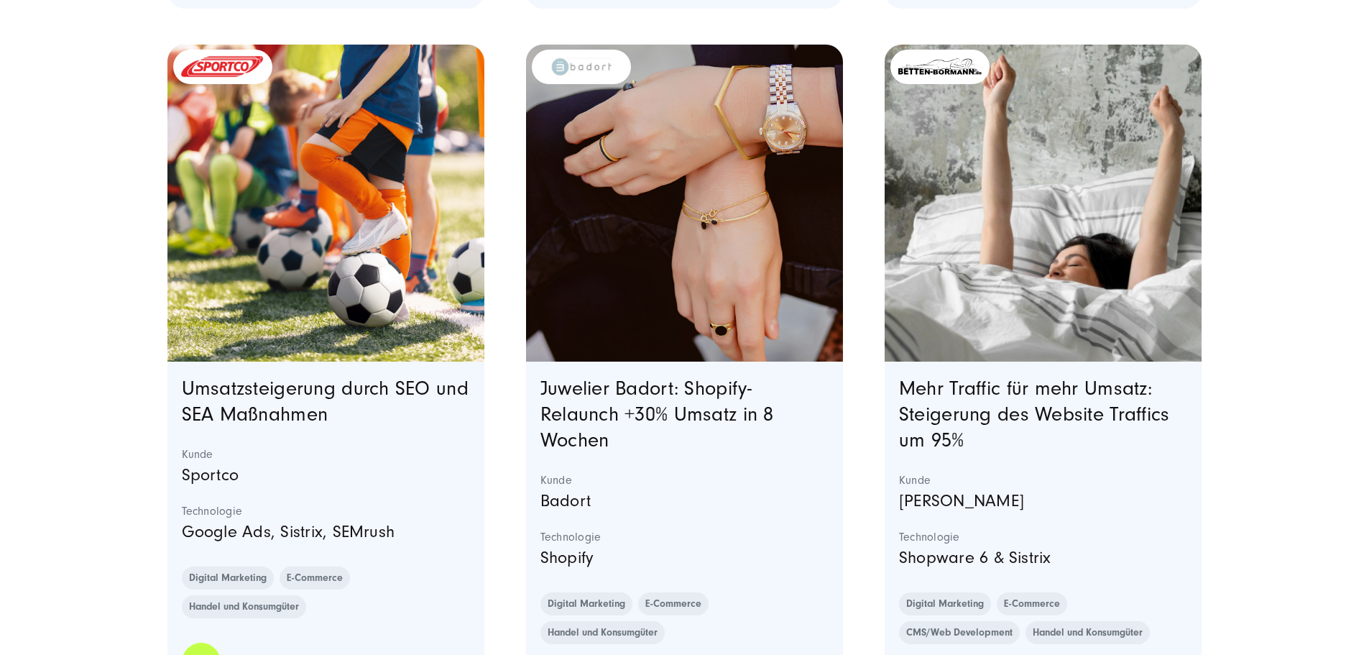
scroll to position [3306, 0]
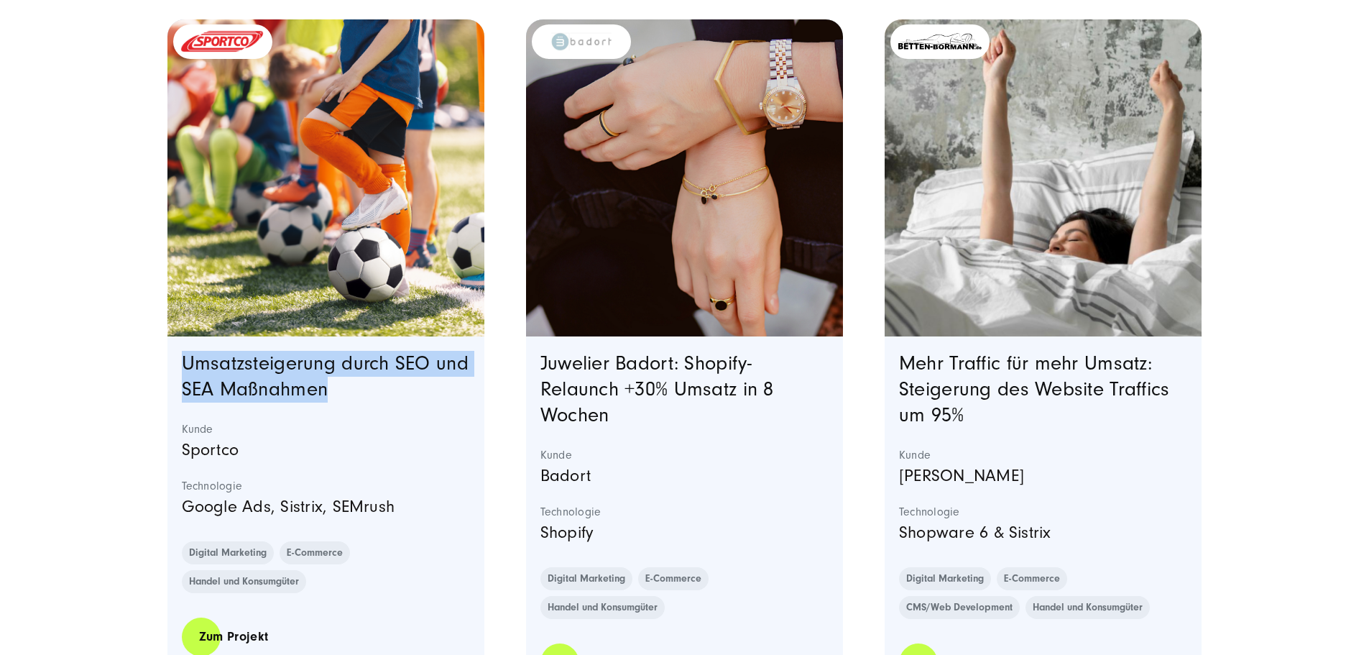
drag, startPoint x: 388, startPoint y: 438, endPoint x: 173, endPoint y: 413, distance: 216.4
click at [173, 413] on div "Umsatzsteigerung durch SEO und SEA Maßnahmen Kunde Sportco Technologie Google A…" at bounding box center [326, 516] width 318 height 361
copy link "Umsatzsteigerung durch SEO und SEA Maßnahmen"
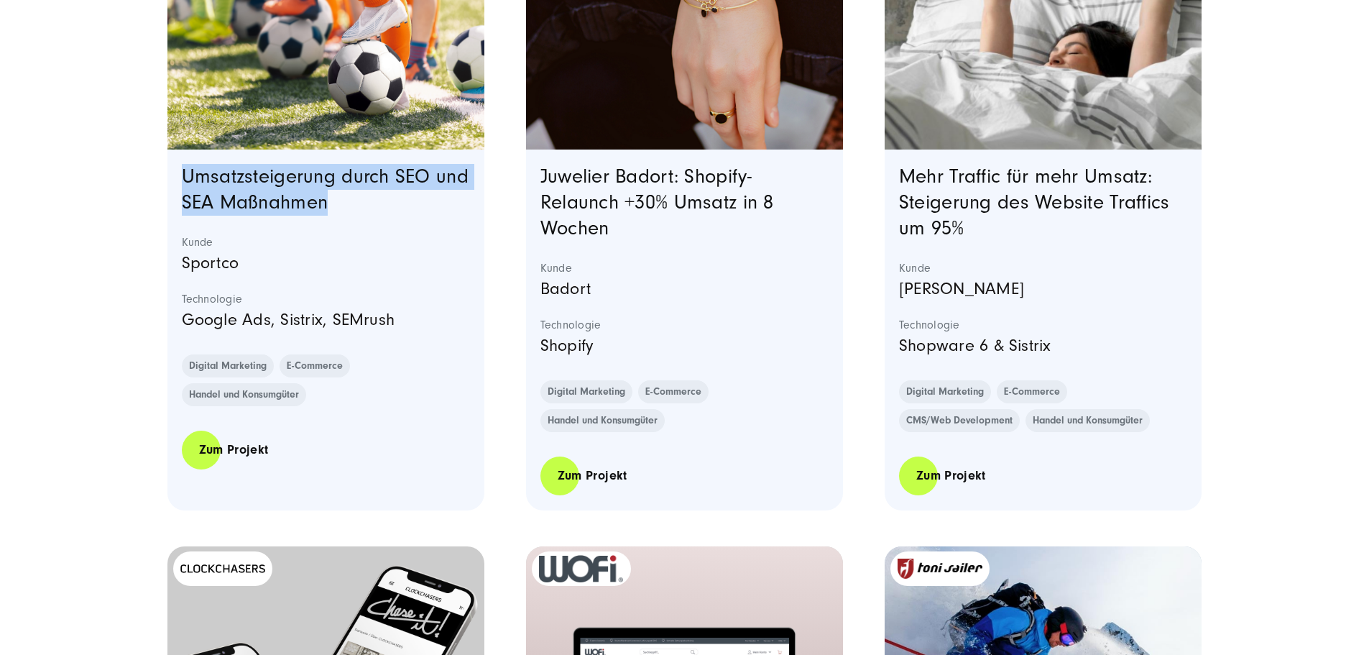
scroll to position [3521, 0]
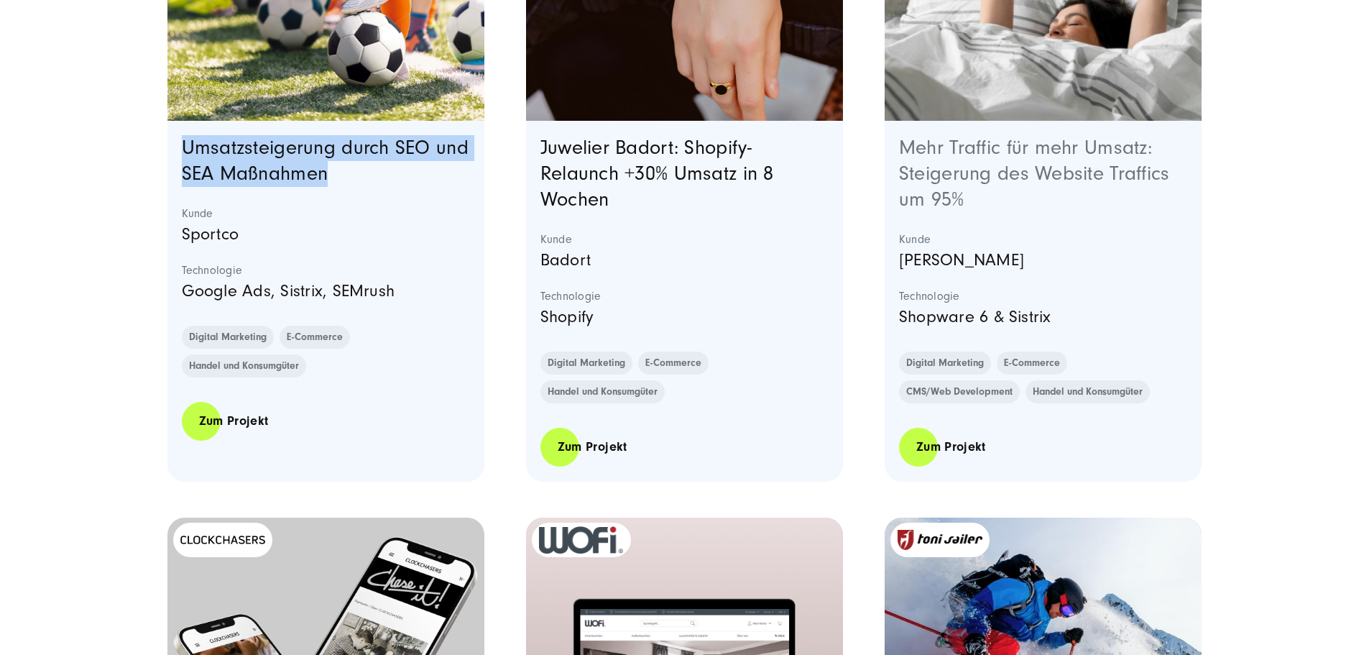
click at [954, 211] on link "Mehr Traffic für mehr Umsatz: Steigerung des Website Traffics um 95%" at bounding box center [1034, 174] width 271 height 74
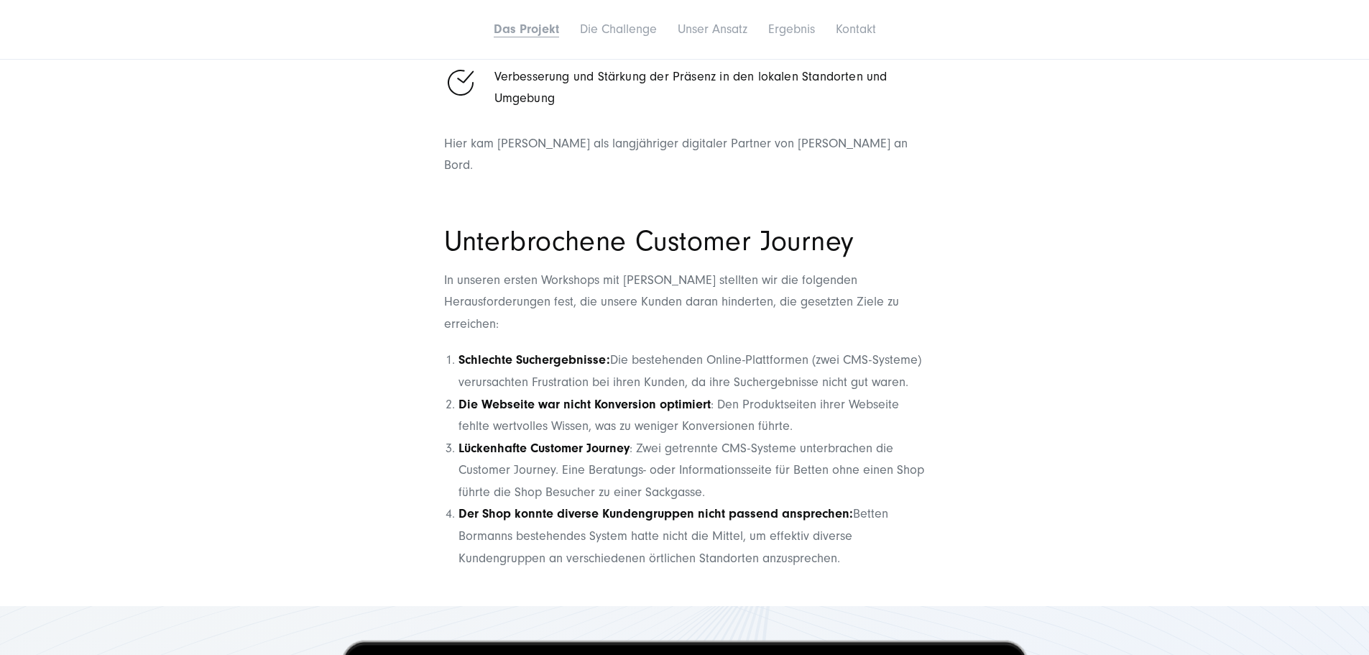
scroll to position [1581, 0]
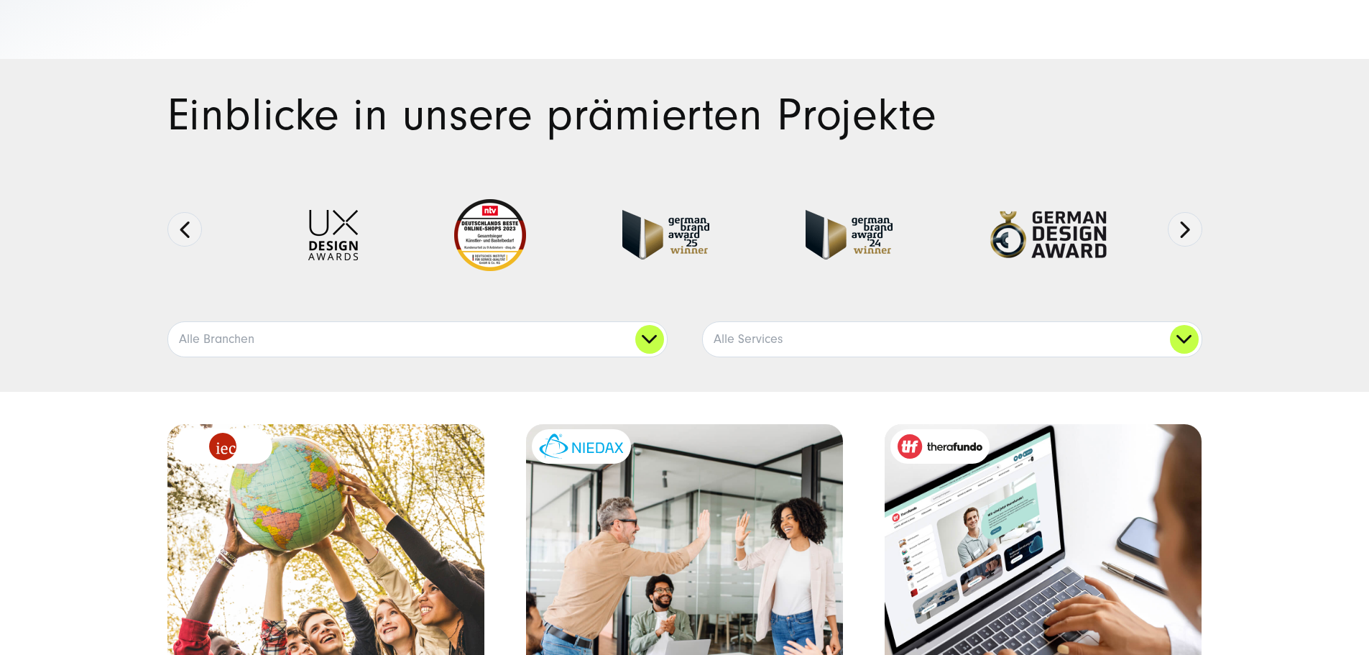
scroll to position [72, 0]
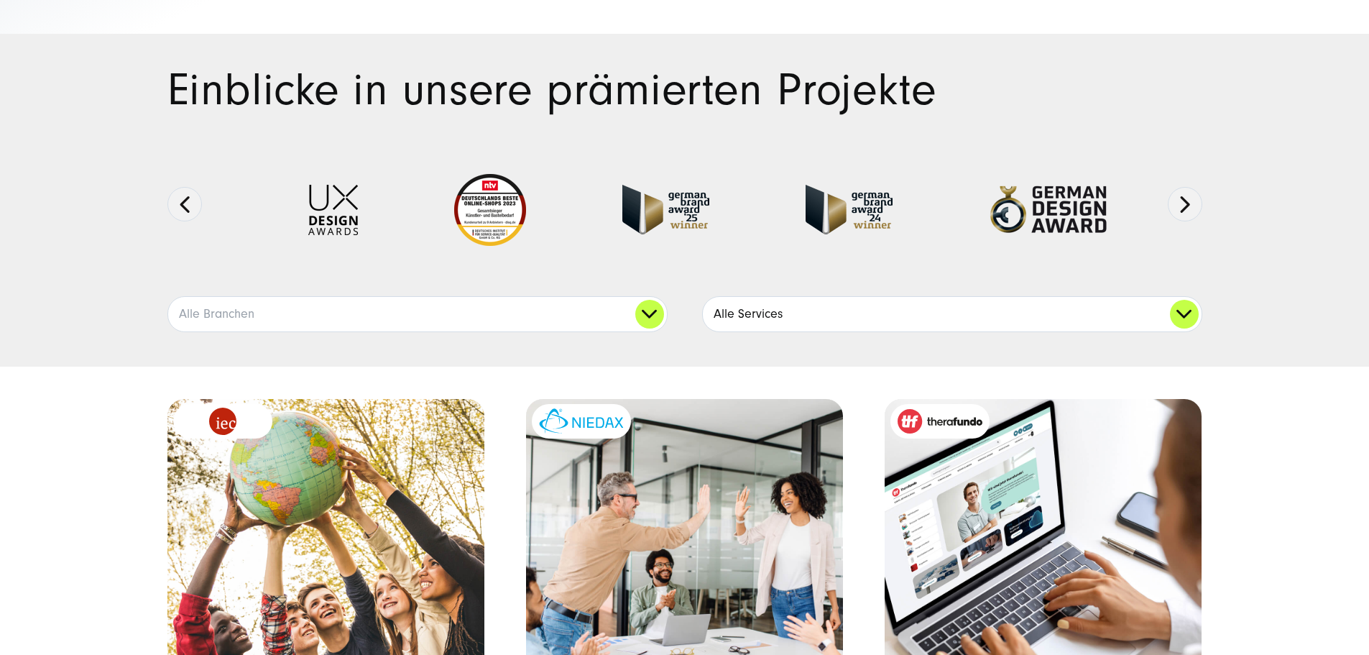
click at [857, 331] on link "Alle Services" at bounding box center [952, 314] width 499 height 34
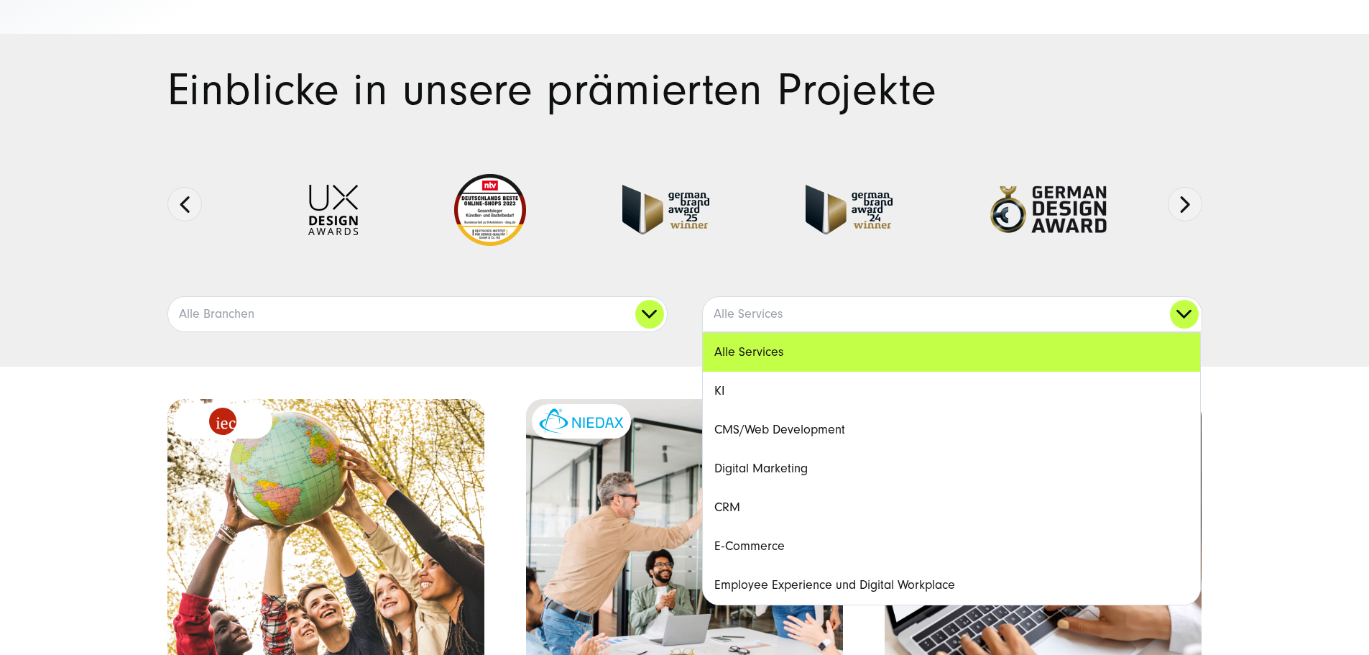
click at [793, 566] on link "E-Commerce" at bounding box center [951, 546] width 497 height 39
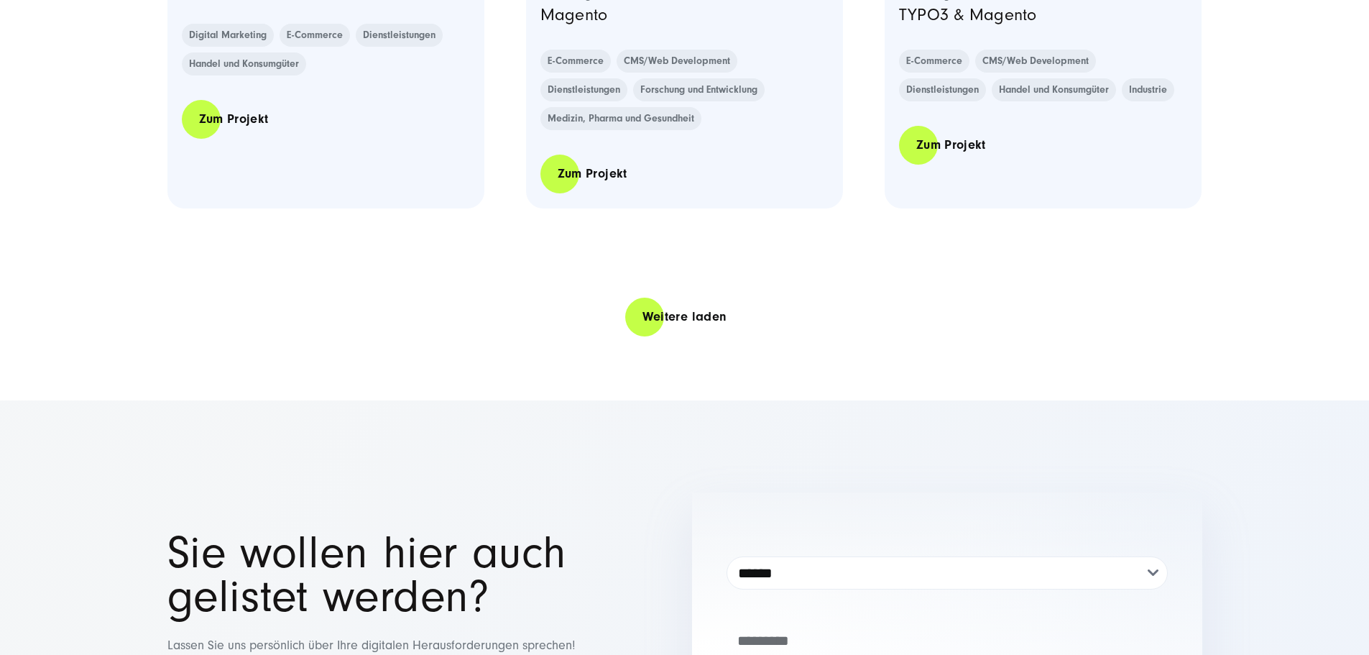
scroll to position [3162, 0]
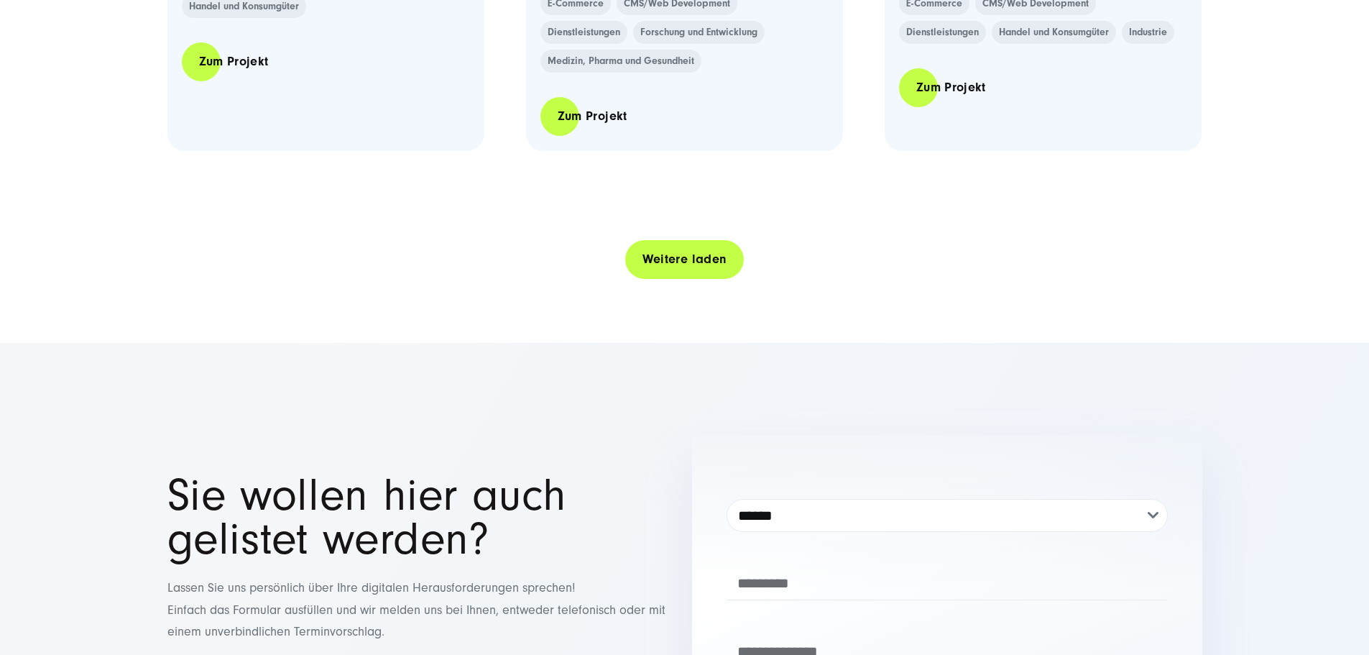
click at [727, 280] on link "Weitere laden" at bounding box center [684, 259] width 119 height 41
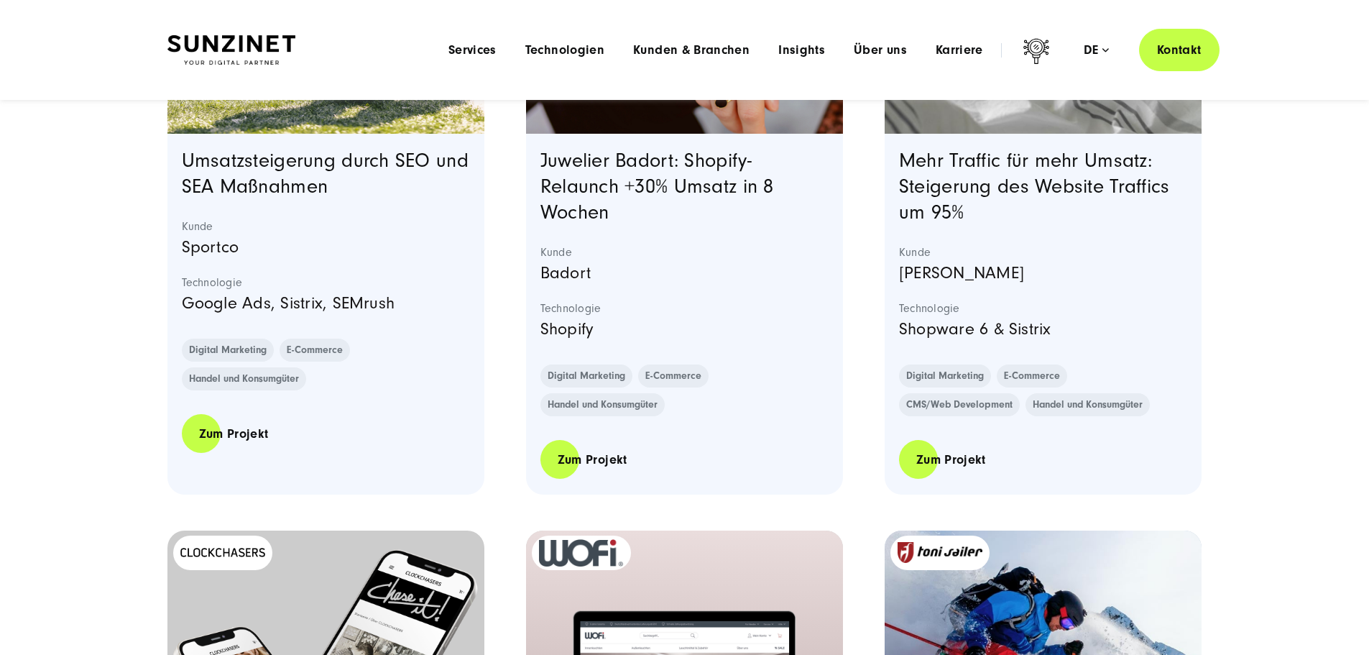
scroll to position [1294, 0]
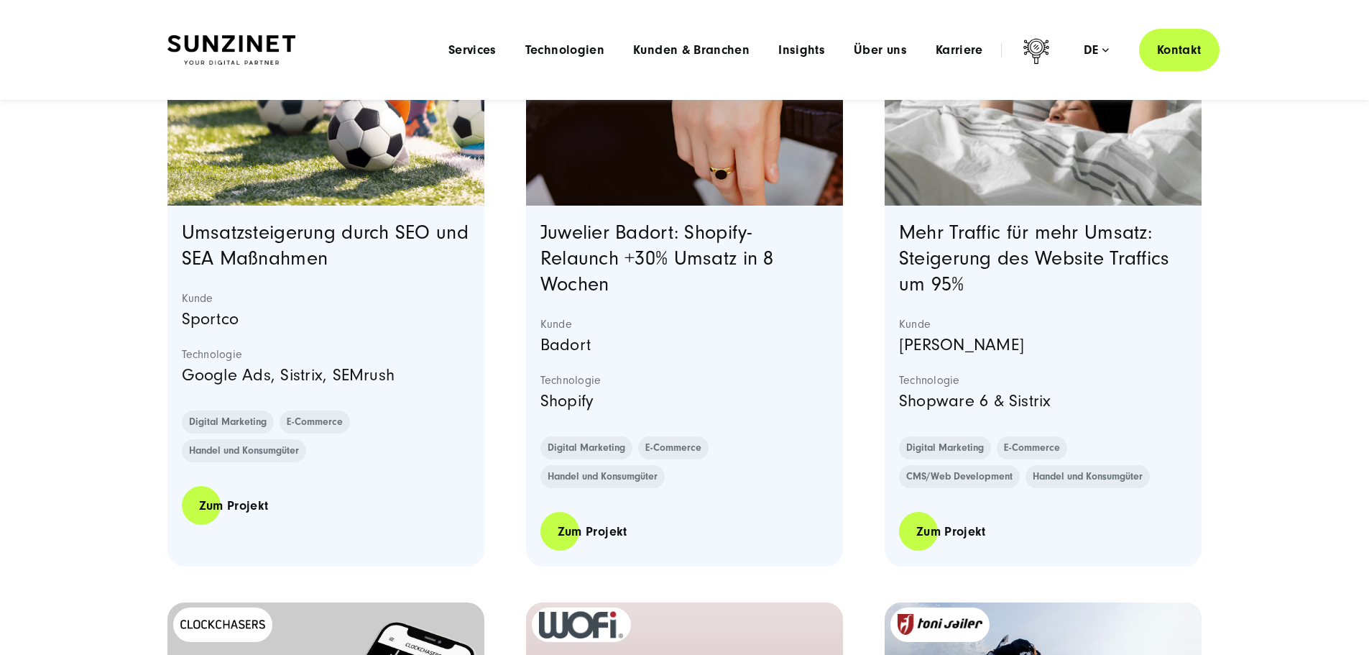
drag, startPoint x: 1038, startPoint y: 324, endPoint x: 1011, endPoint y: 333, distance: 28.9
click at [1009, 298] on h3 "Mehr Traffic für mehr Umsatz: Steigerung des Website Traffics um 95%" at bounding box center [1043, 259] width 289 height 78
drag, startPoint x: 1041, startPoint y: 386, endPoint x: 900, endPoint y: 380, distance: 141.0
click at [900, 359] on p "Betten Borrmann" at bounding box center [1043, 344] width 289 height 27
copy p "Betten Borrmann"
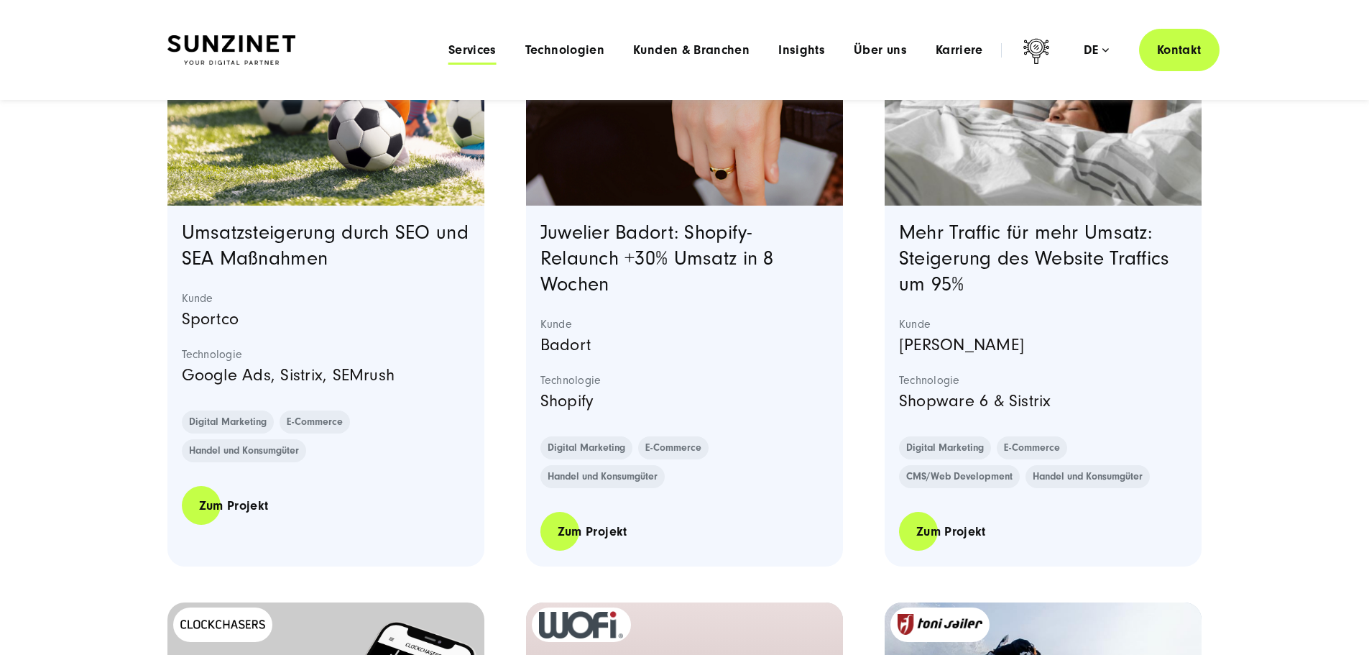
click at [448, 46] on span "Services" at bounding box center [472, 50] width 48 height 14
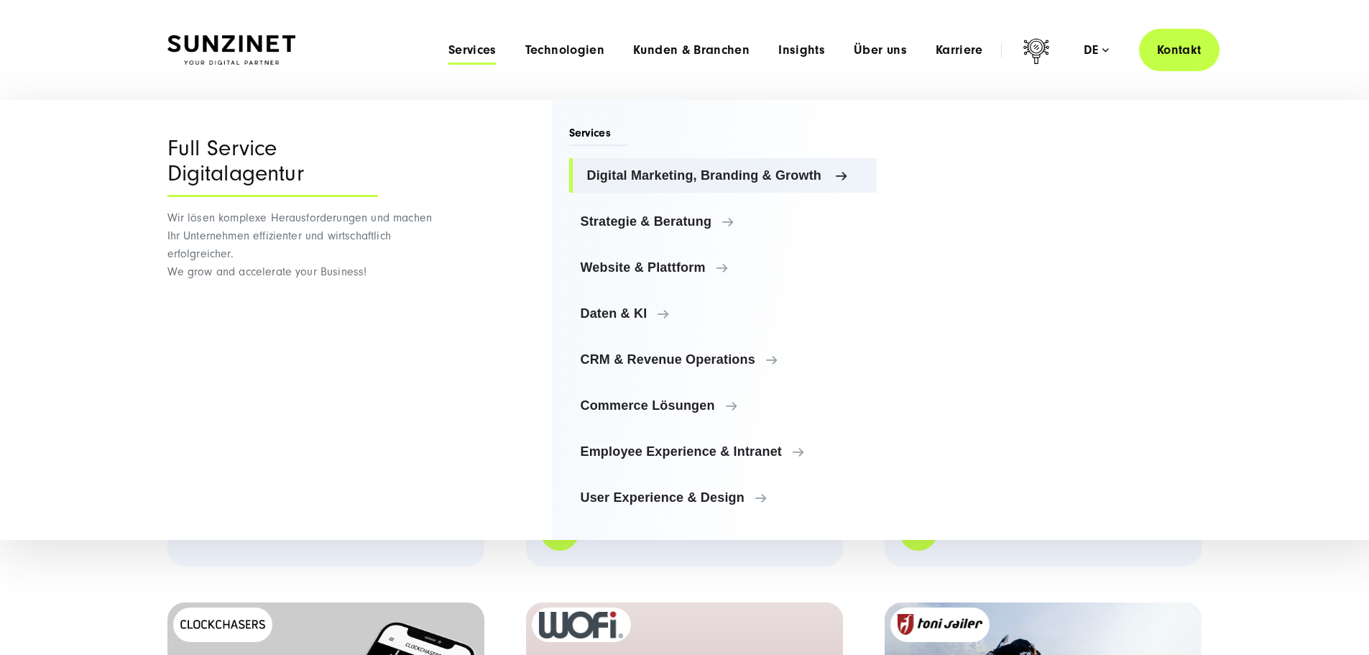
click at [704, 170] on span "Digital Marketing, Branding & Growth" at bounding box center [726, 175] width 279 height 14
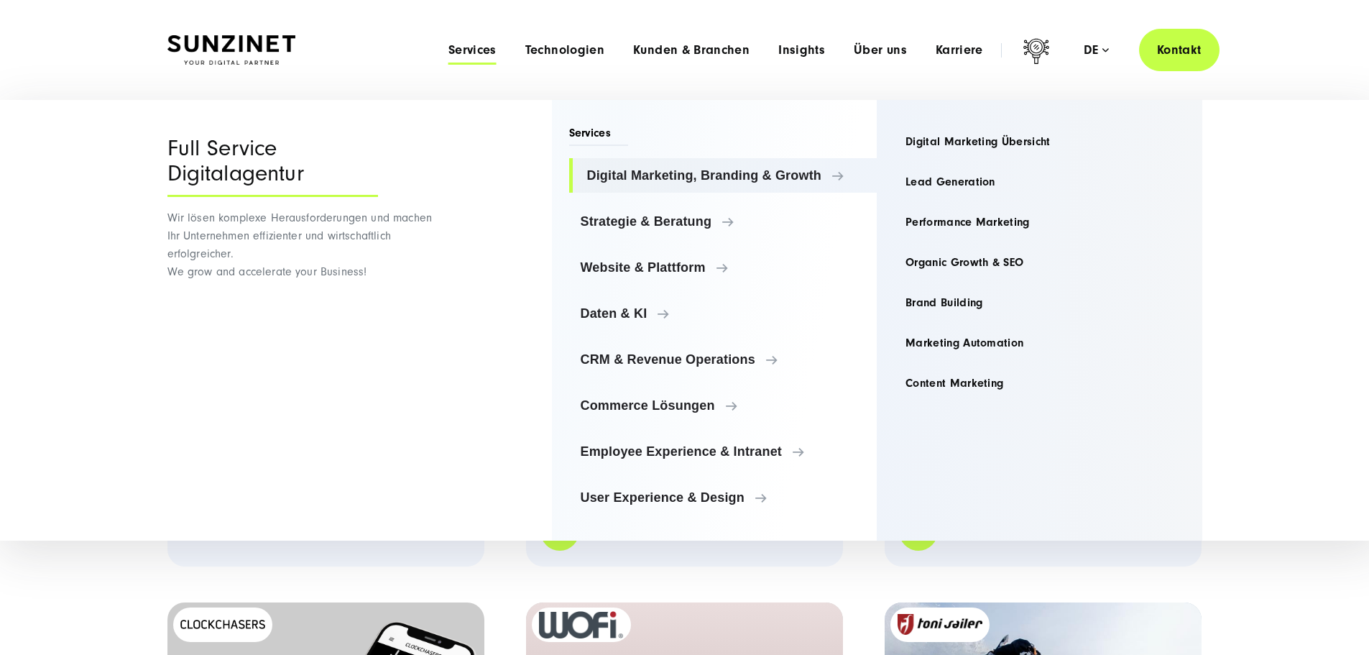
click at [293, 50] on img at bounding box center [231, 50] width 128 height 30
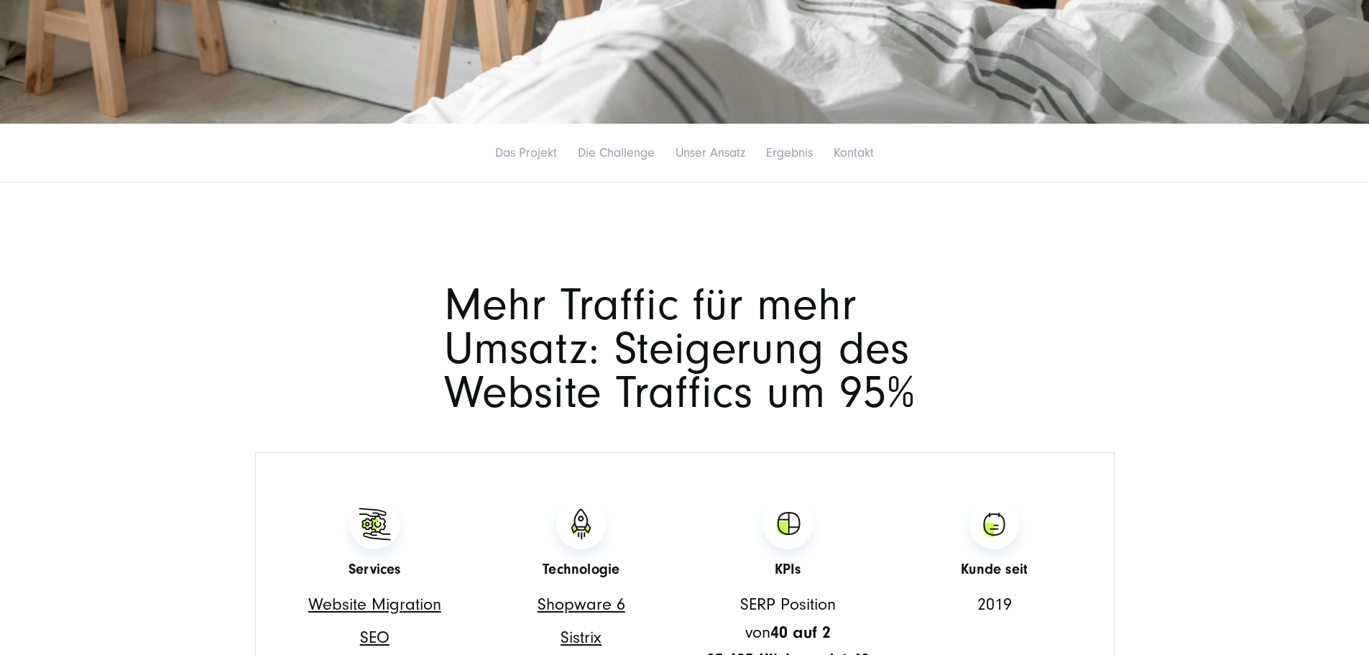
scroll to position [503, 0]
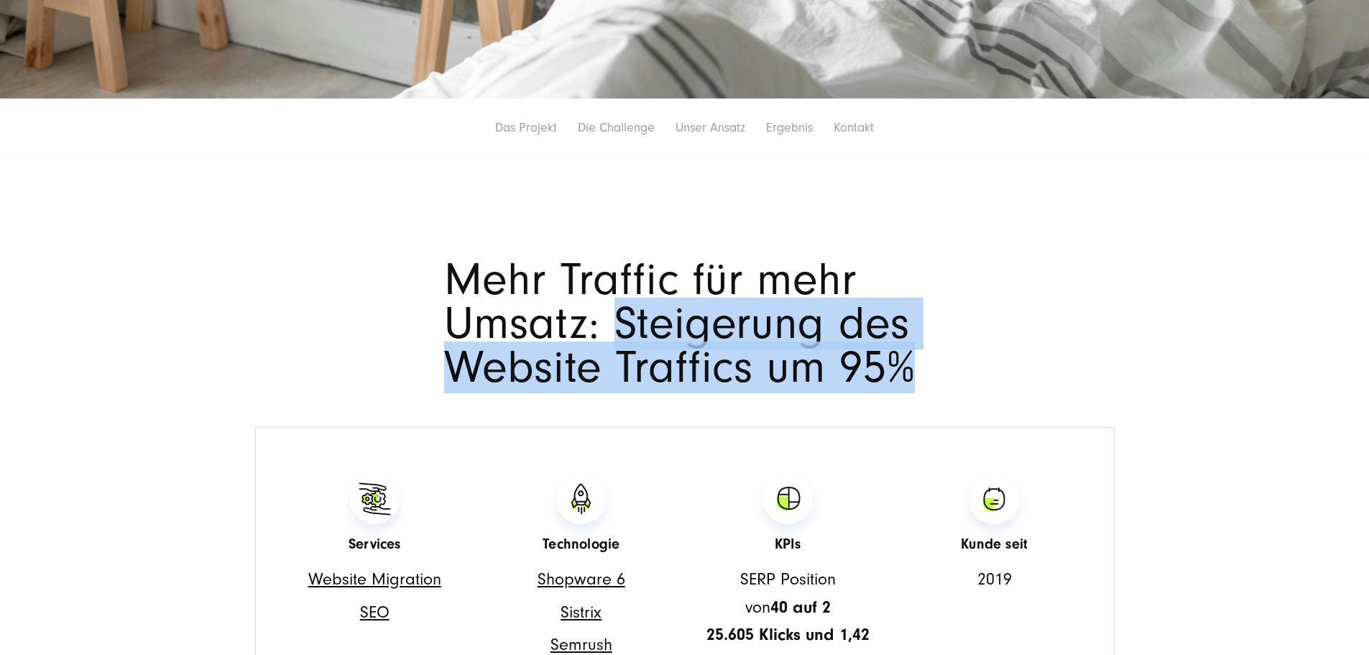
drag, startPoint x: 453, startPoint y: 433, endPoint x: 628, endPoint y: 486, distance: 182.6
click at [666, 389] on h1 "Mehr Traffic für mehr Umsatz: Steigerung des Website Traffics um 95%" at bounding box center [685, 323] width 482 height 131
copy h1 "Steigerung des Website Traffics um 95%"
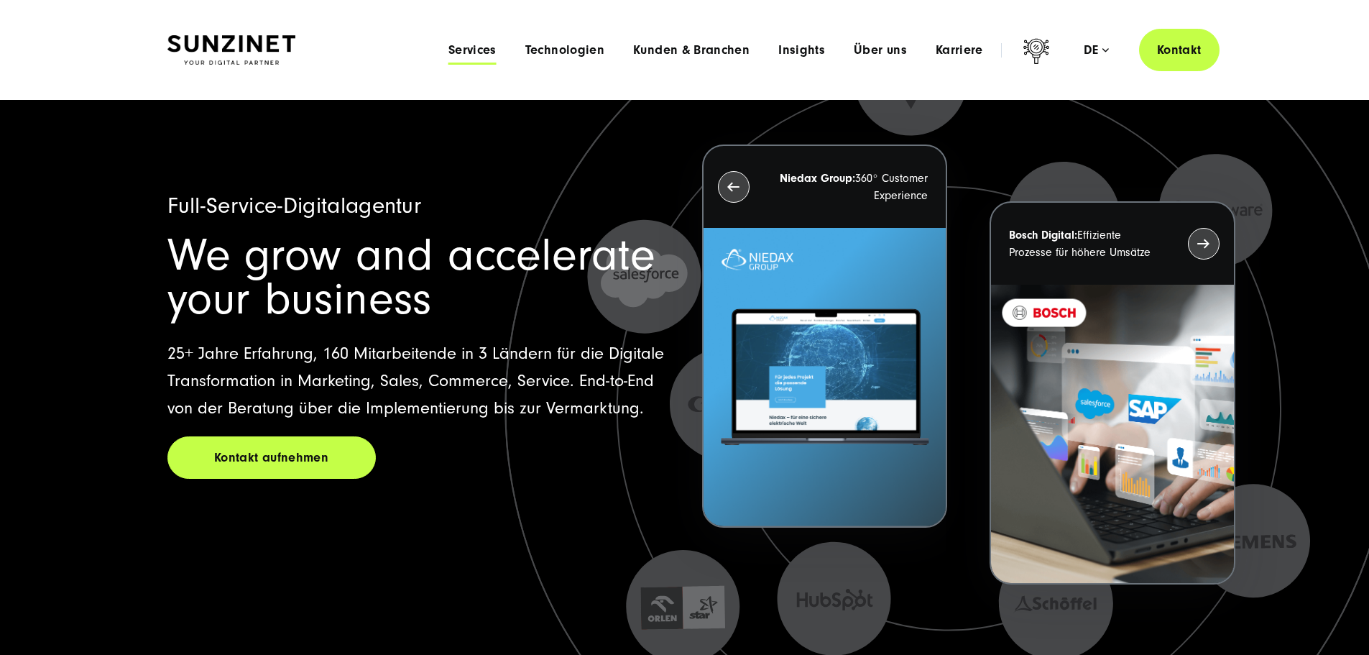
click at [448, 54] on span "Services" at bounding box center [472, 50] width 48 height 14
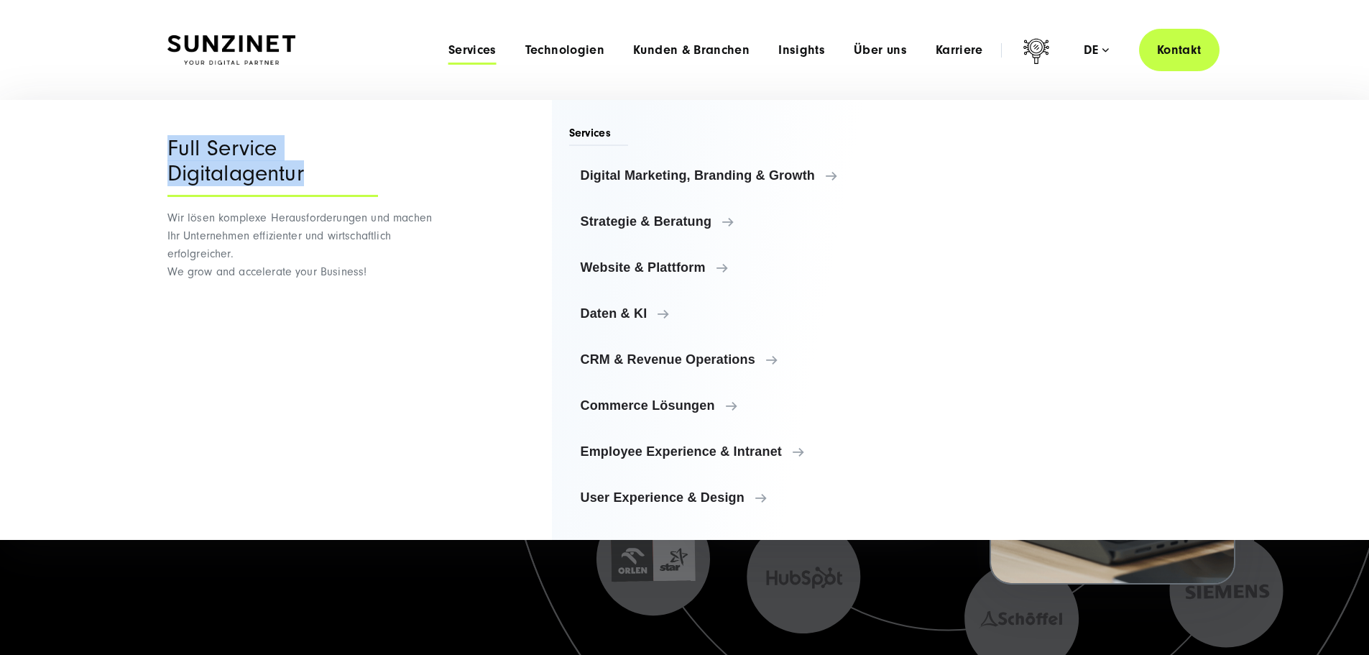
drag, startPoint x: 168, startPoint y: 148, endPoint x: 305, endPoint y: 174, distance: 139.0
click at [305, 174] on div "Full Service Digitalagentur" at bounding box center [272, 166] width 211 height 61
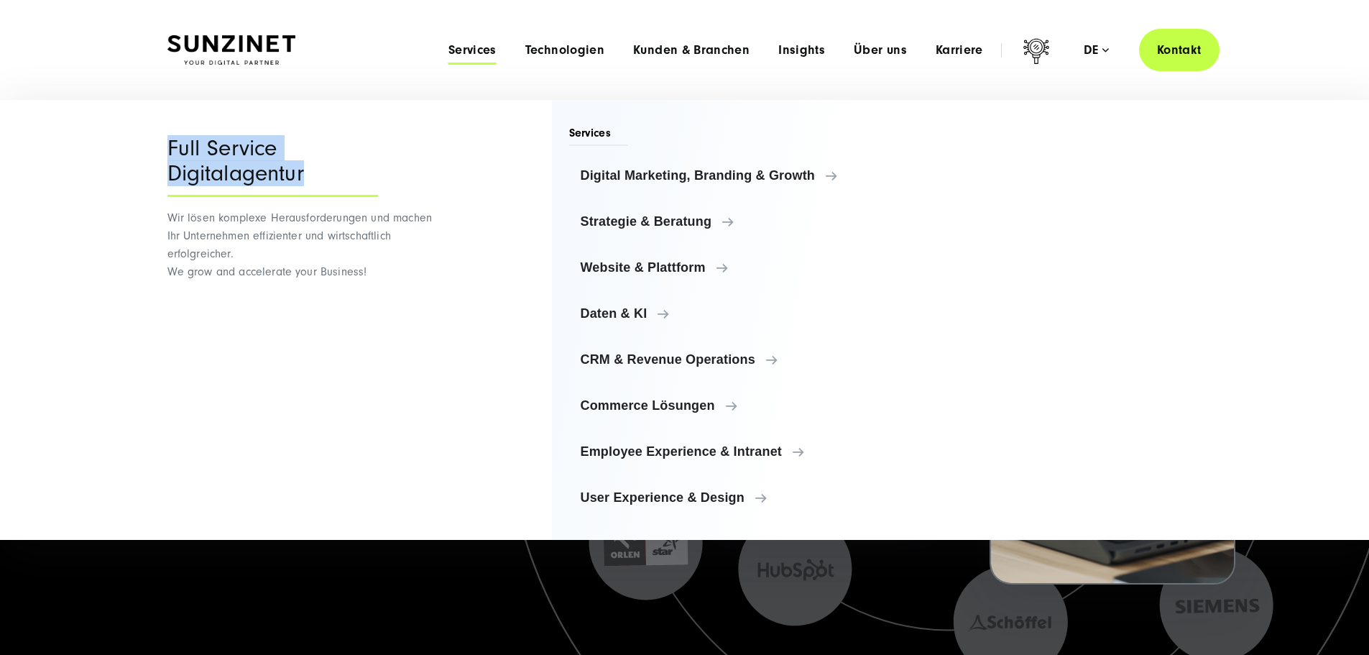
copy div "Full Service Digitalagentur"
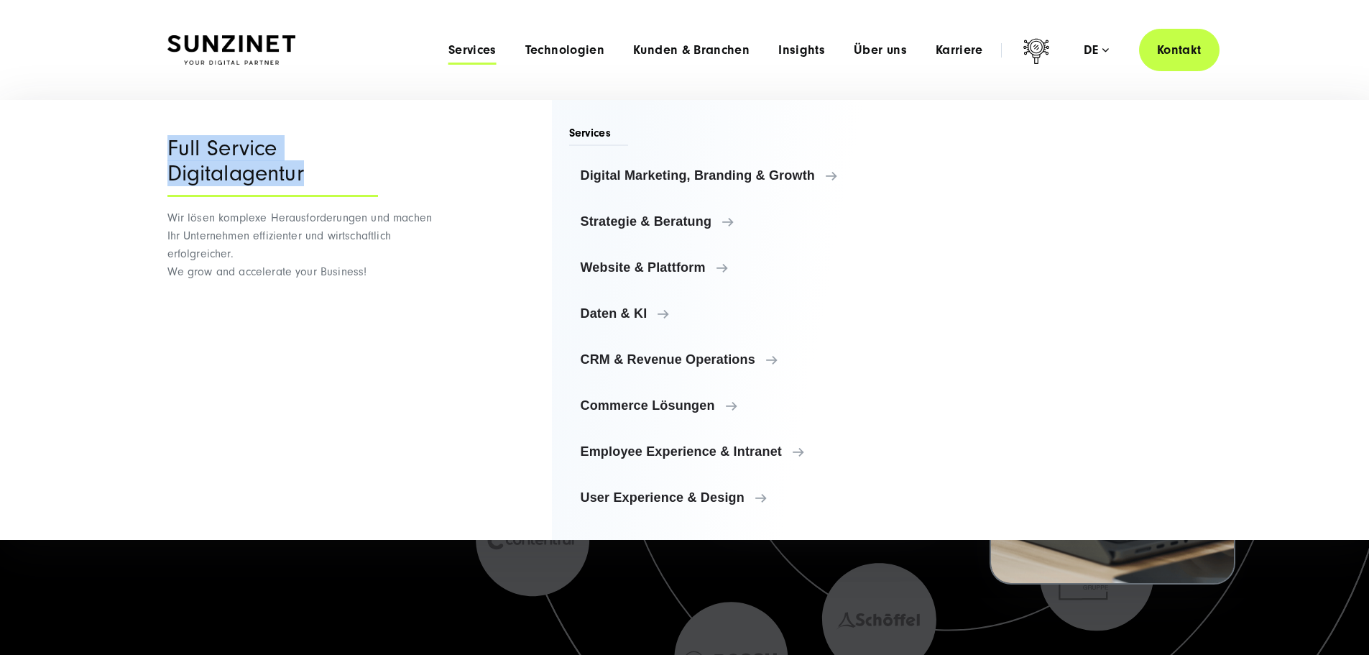
click at [889, 586] on icon at bounding box center [949, 408] width 1253 height 1253
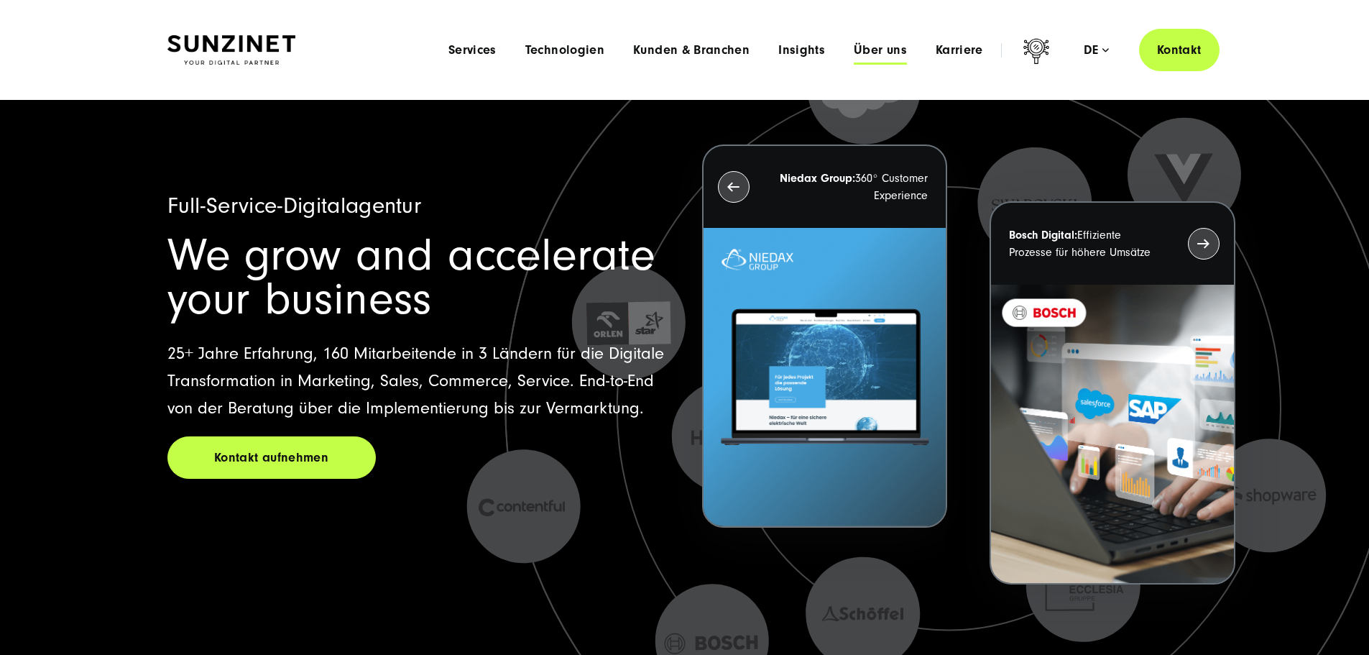
click at [854, 43] on span "Über uns" at bounding box center [880, 50] width 53 height 14
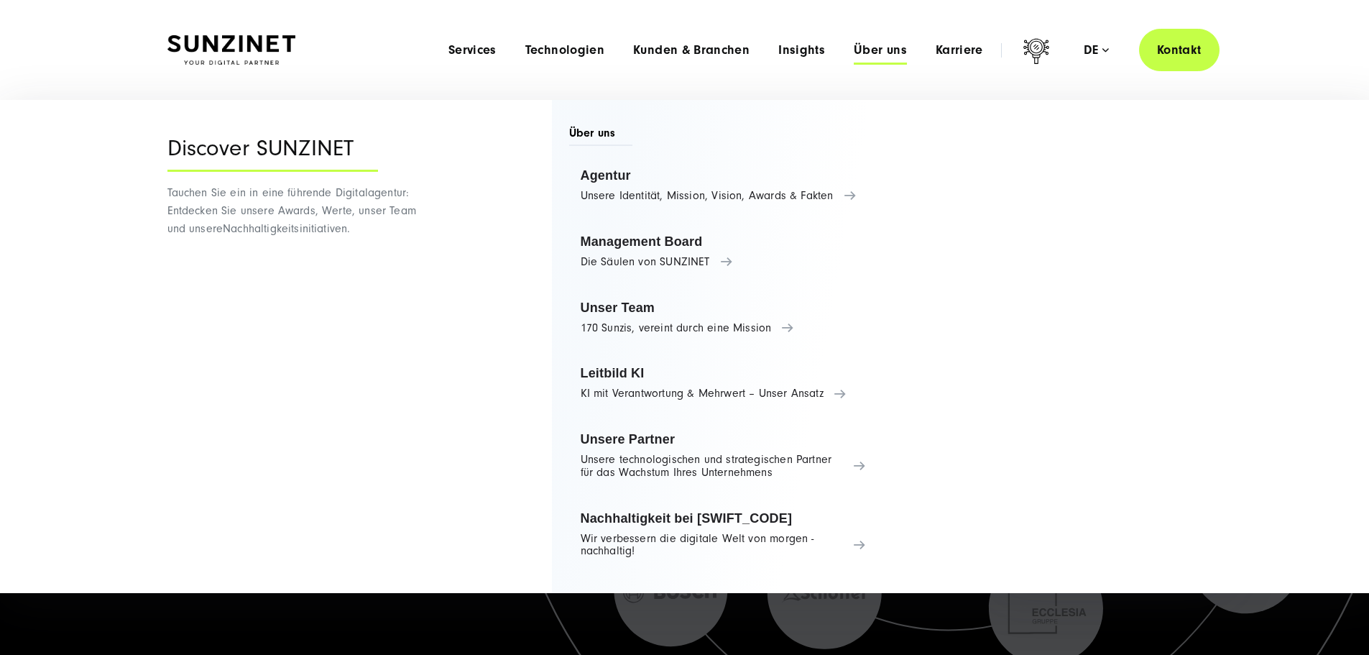
click at [857, 51] on span "Über uns" at bounding box center [880, 50] width 53 height 14
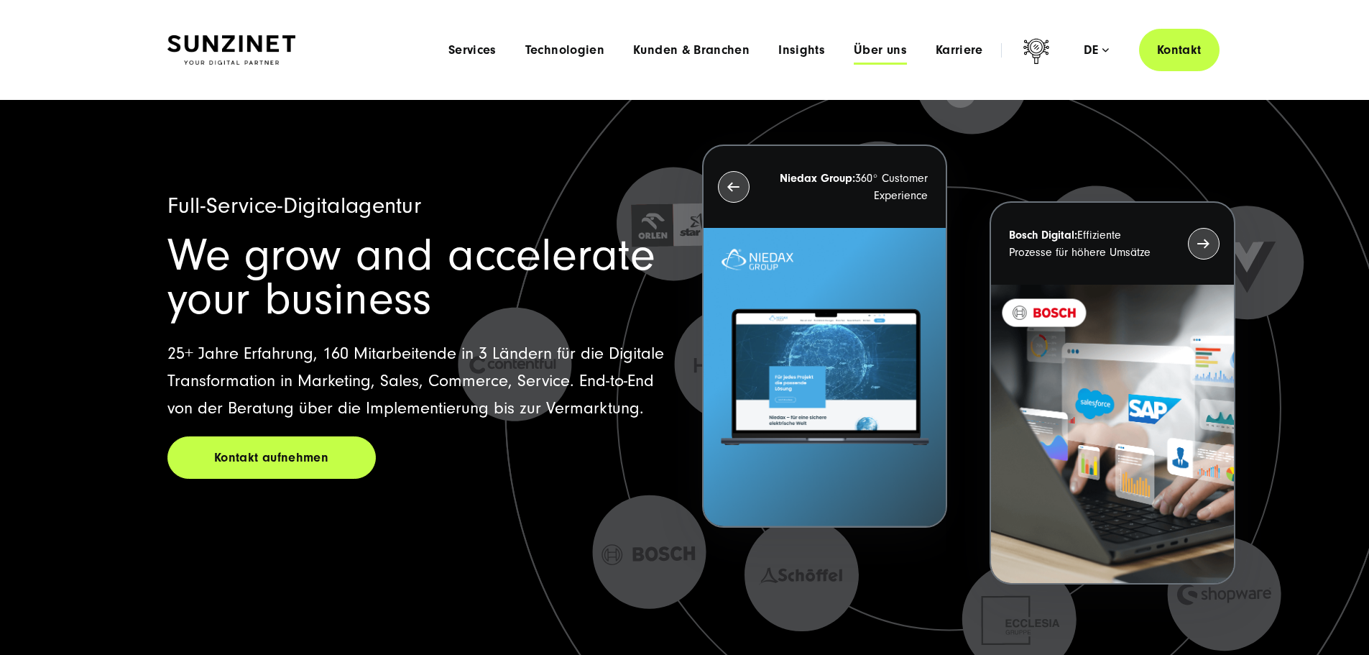
click at [864, 54] on span "Über uns" at bounding box center [880, 50] width 53 height 14
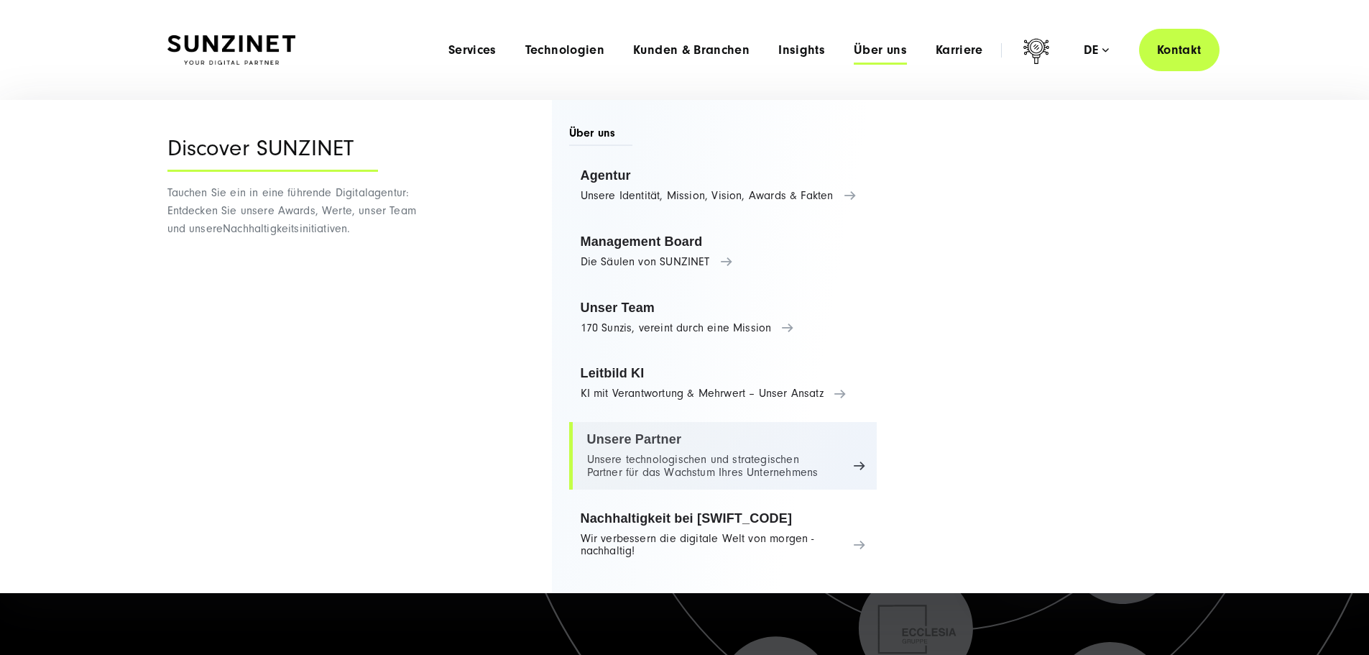
click at [680, 451] on link "Unsere Partner Unsere technologischen und strategischen Partner für das Wachstu…" at bounding box center [723, 456] width 308 height 68
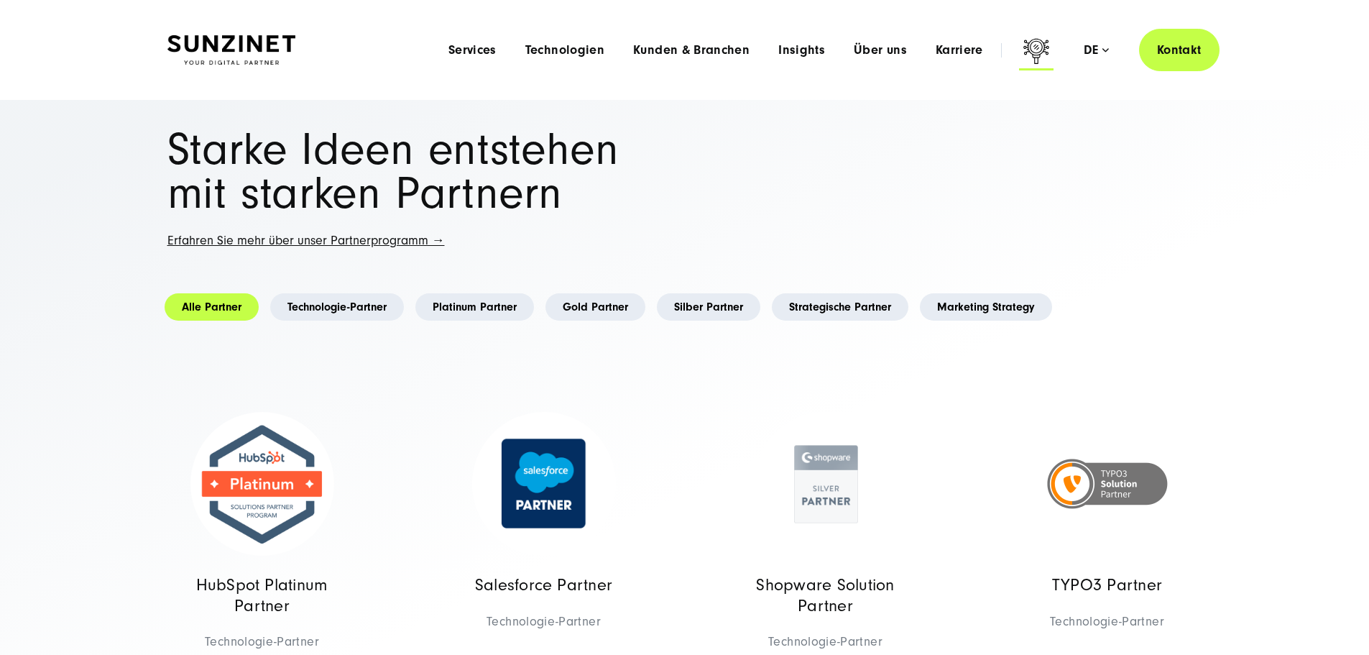
click at [1019, 45] on icon at bounding box center [1036, 53] width 34 height 34
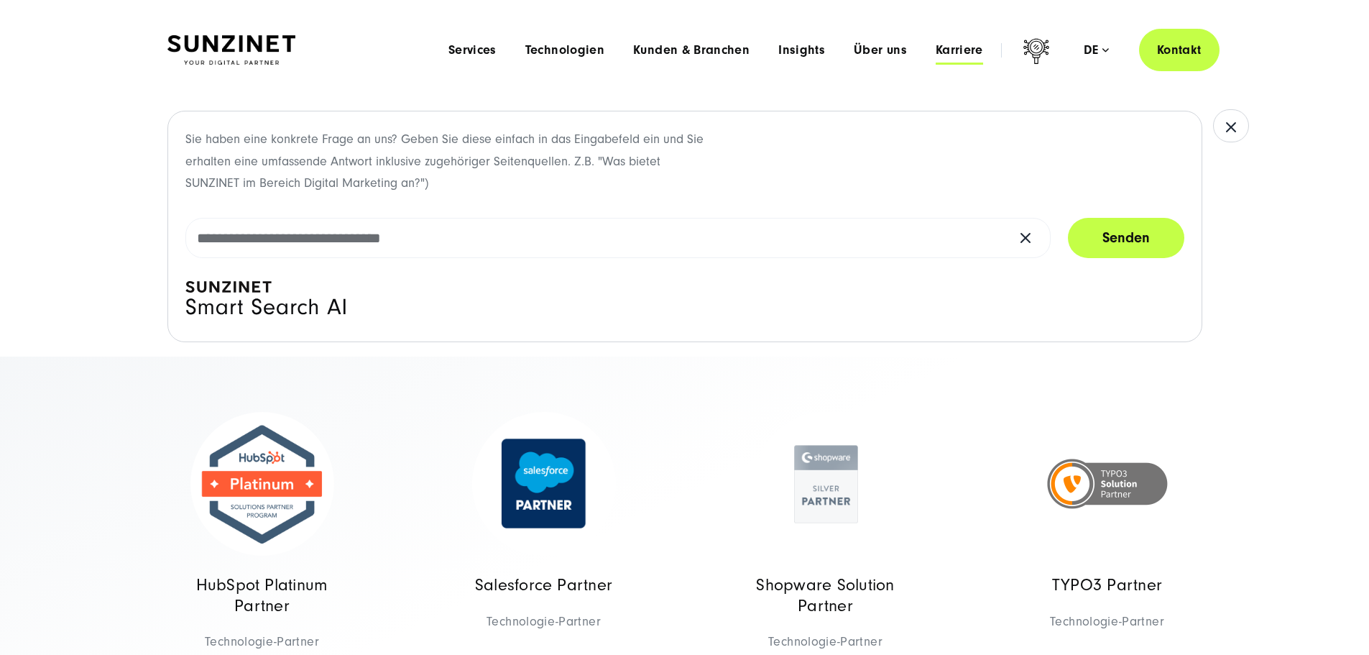
click at [936, 48] on span "Karriere" at bounding box center [959, 50] width 47 height 14
click at [860, 43] on span "Über uns" at bounding box center [880, 50] width 53 height 14
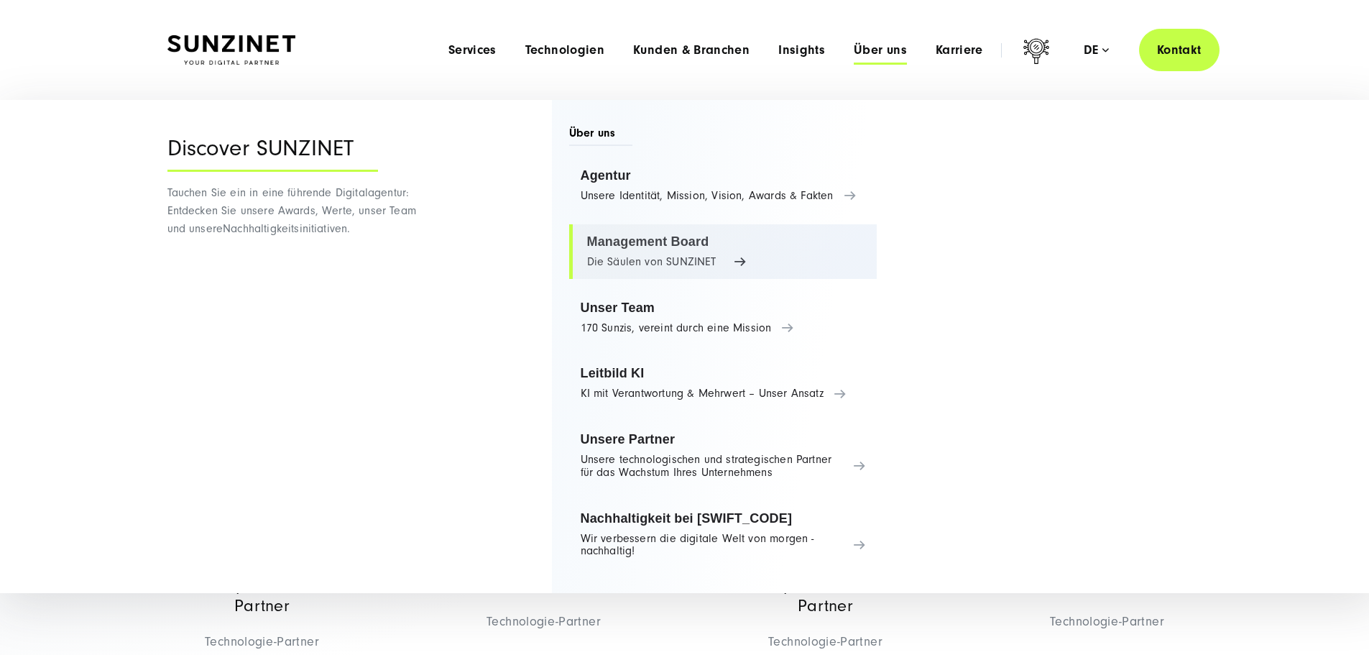
click at [719, 266] on link "Management Board Die Säulen von SUNZINET" at bounding box center [723, 251] width 308 height 55
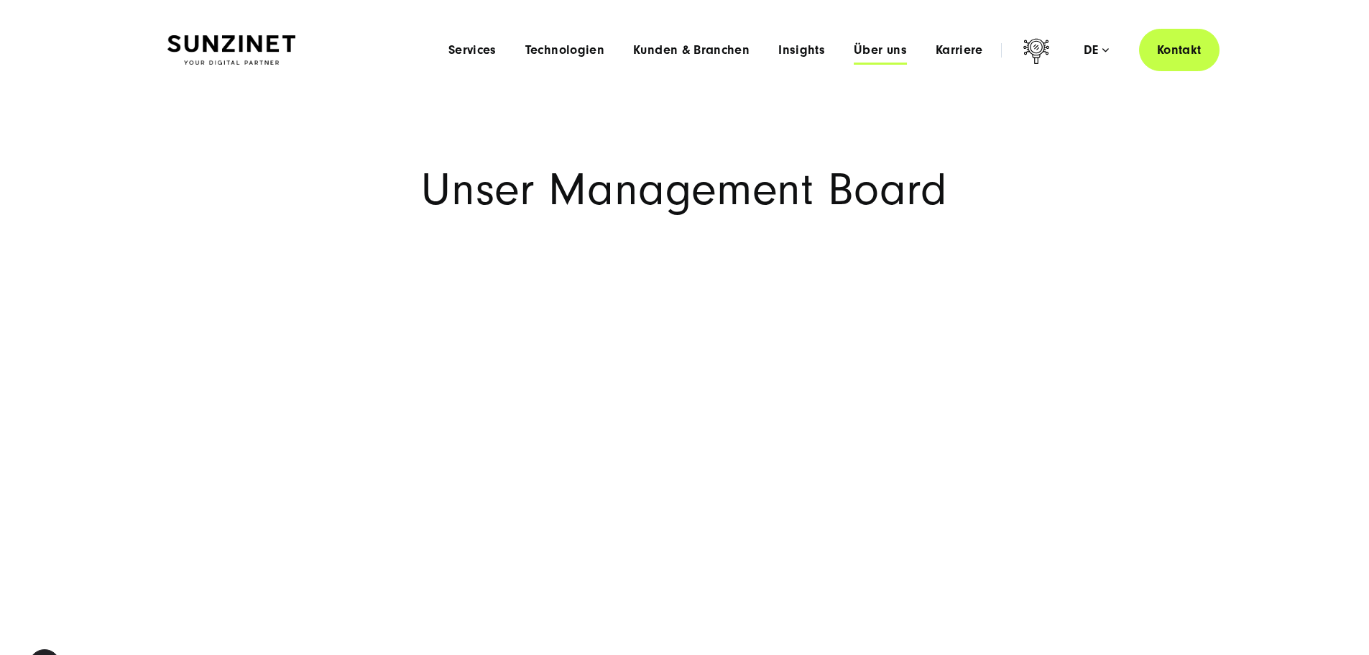
click at [857, 56] on span "Über uns" at bounding box center [880, 50] width 53 height 14
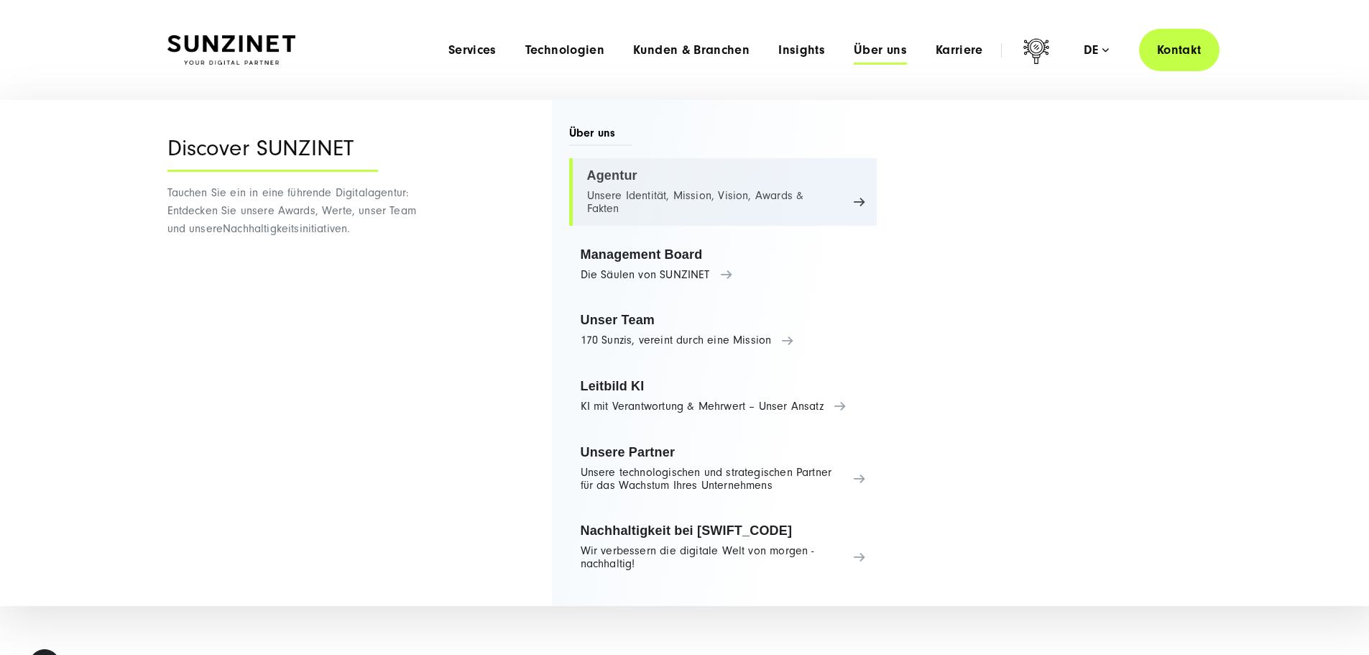
click at [612, 188] on link "Agentur Unsere Identität, Mission, Vision, Awards & Fakten" at bounding box center [723, 192] width 308 height 68
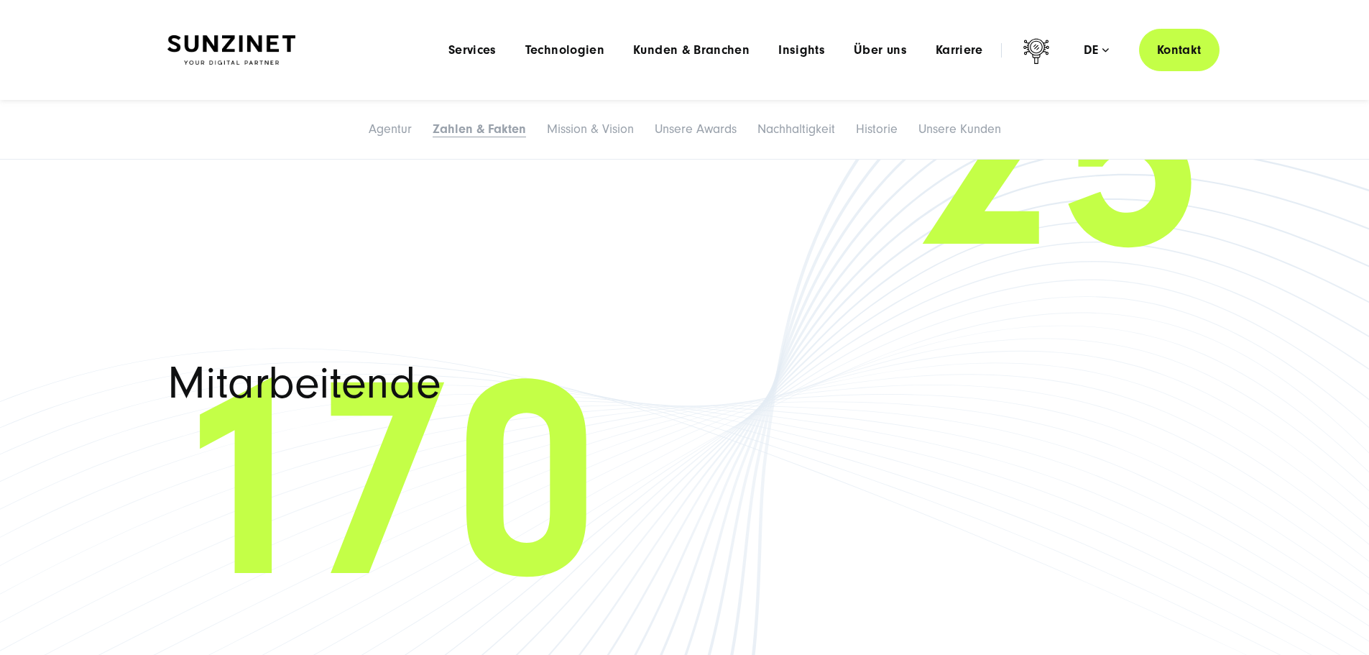
scroll to position [2300, 0]
